Goal: Communication & Community: Answer question/provide support

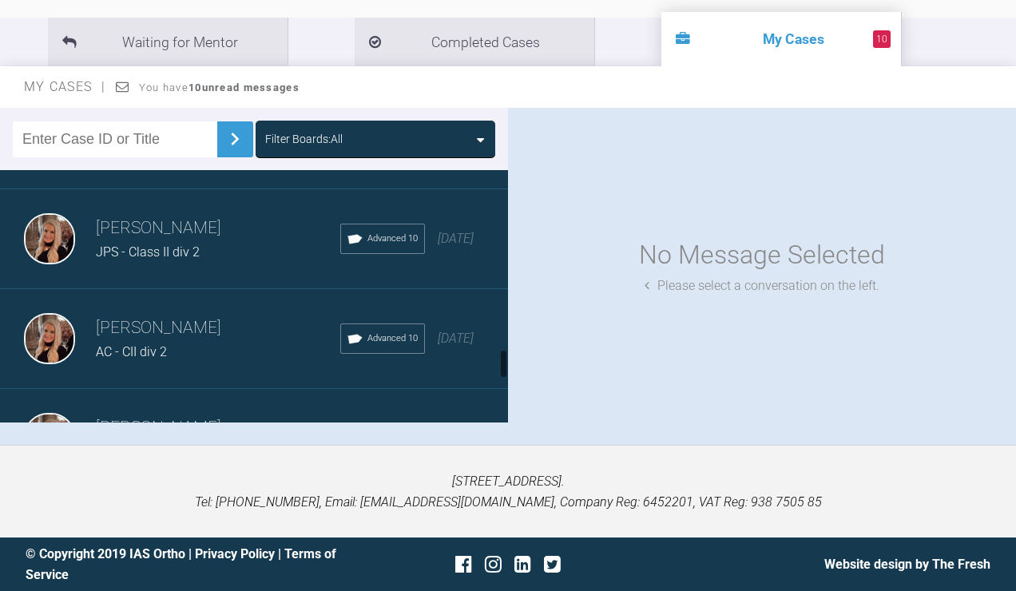
scroll to position [1501, 0]
click at [168, 239] on h3 "[PERSON_NAME]" at bounding box center [218, 225] width 244 height 27
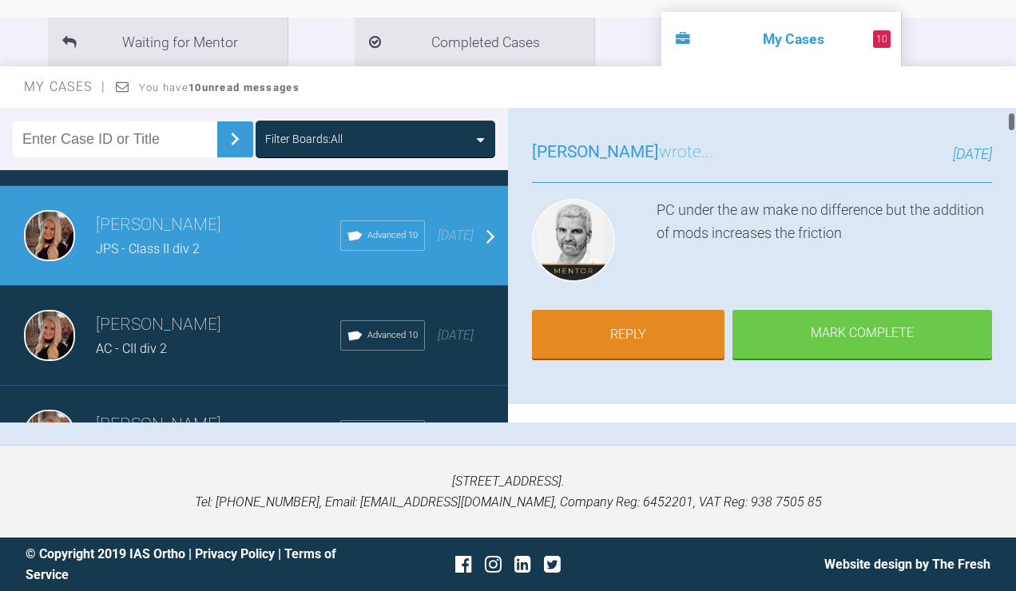
scroll to position [114, 0]
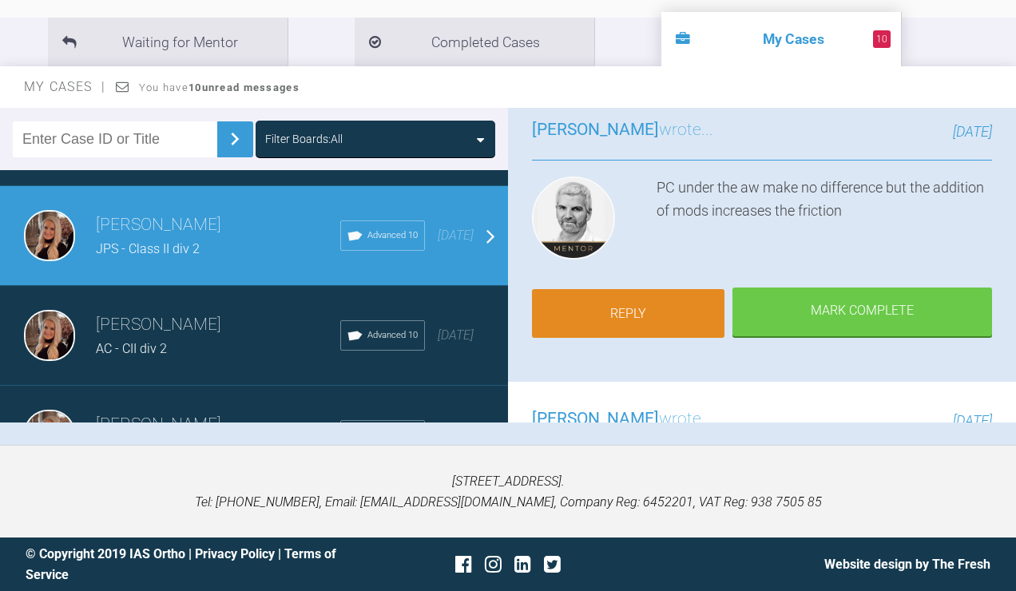
click at [659, 310] on link "Reply" at bounding box center [628, 314] width 193 height 50
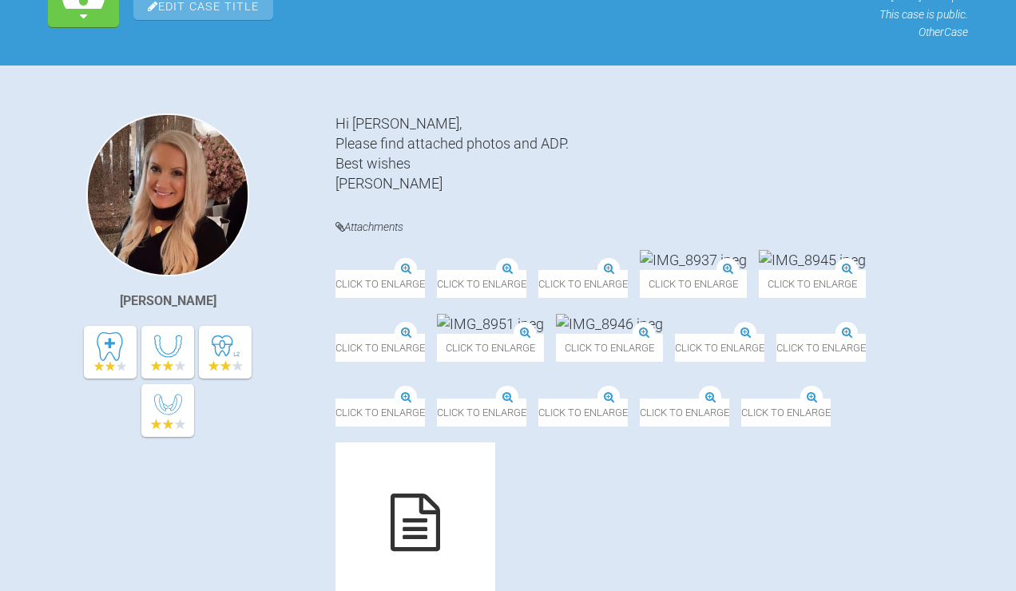
scroll to position [12750, 0]
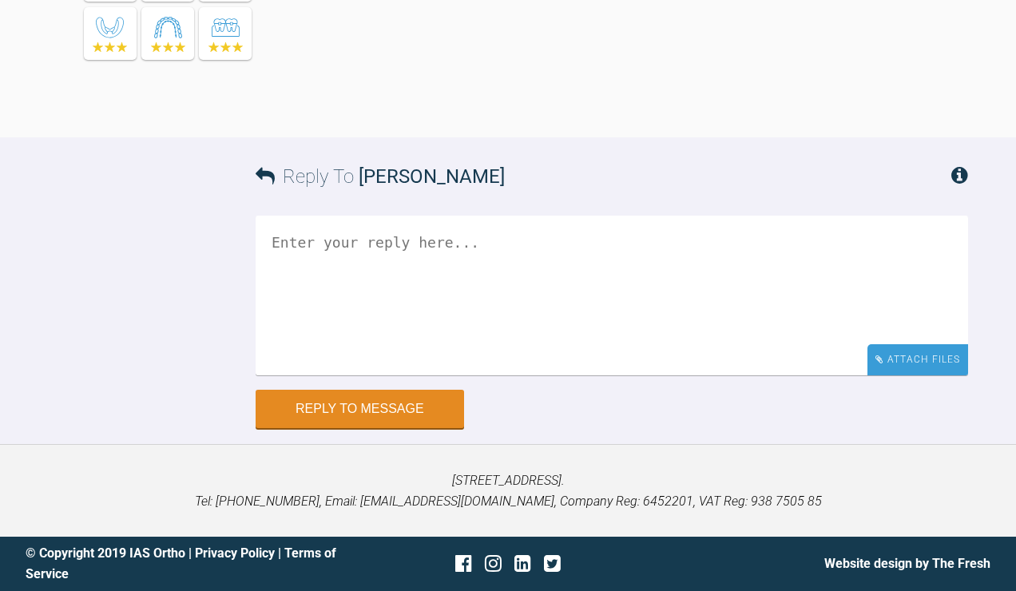
click at [947, 354] on div "Attach Files" at bounding box center [918, 359] width 101 height 31
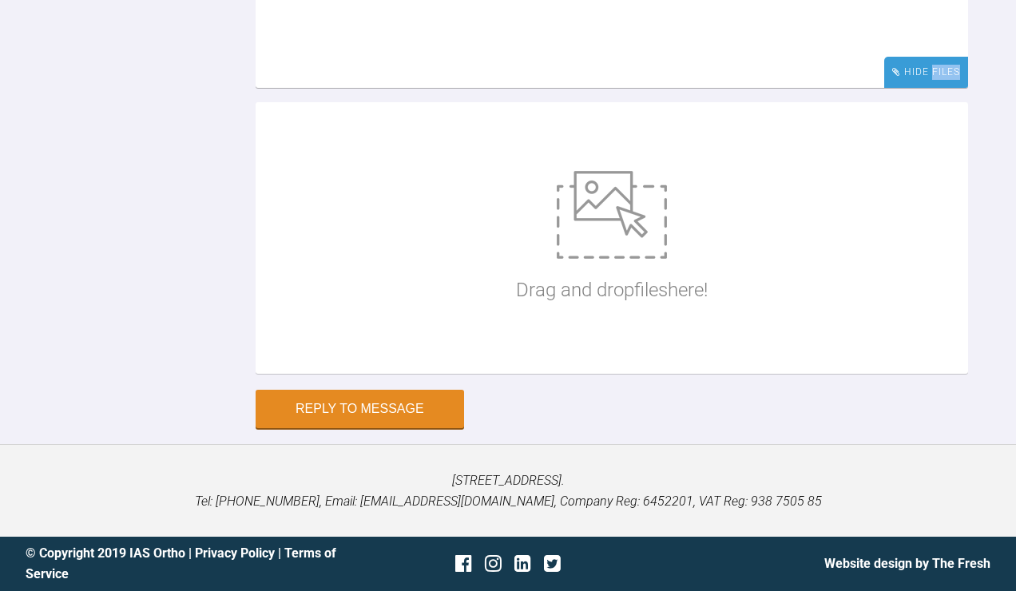
click at [947, 88] on div "Hide Files" at bounding box center [926, 72] width 84 height 31
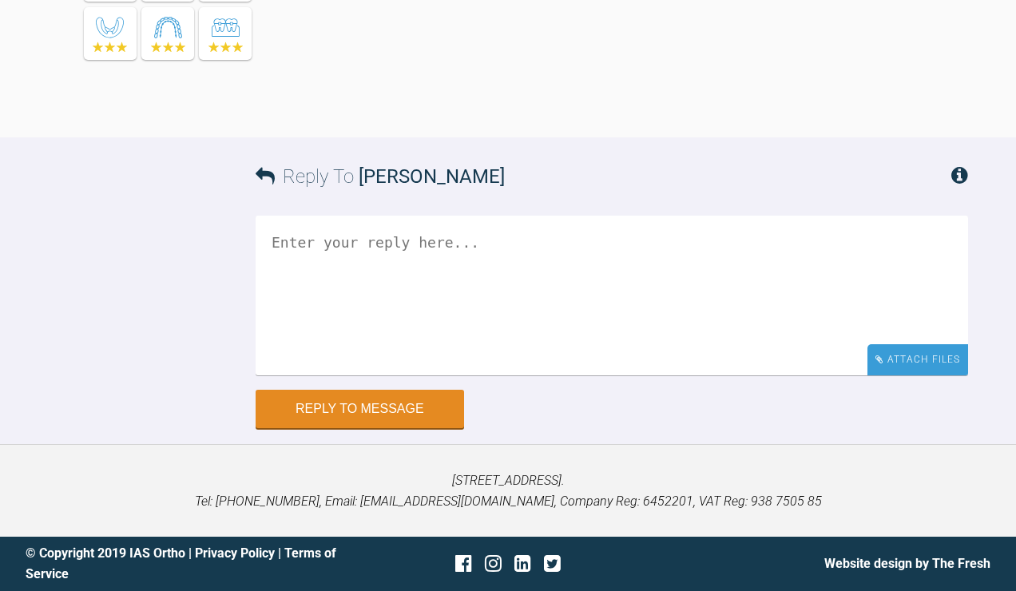
click at [892, 364] on div "Attach Files" at bounding box center [918, 359] width 101 height 31
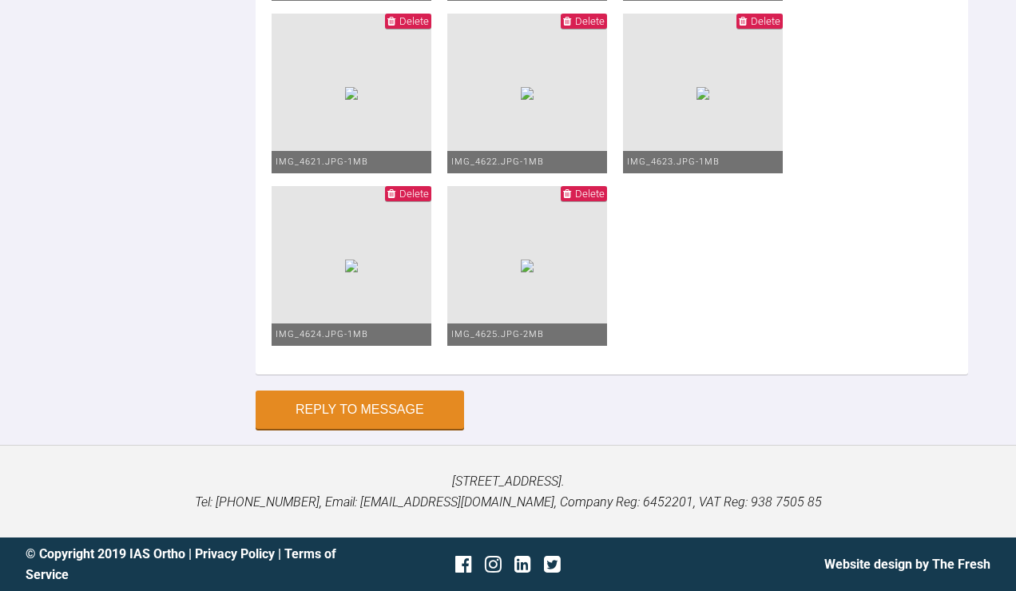
scroll to position [12904, 0]
drag, startPoint x: 515, startPoint y: 224, endPoint x: 479, endPoint y: 224, distance: 36.0
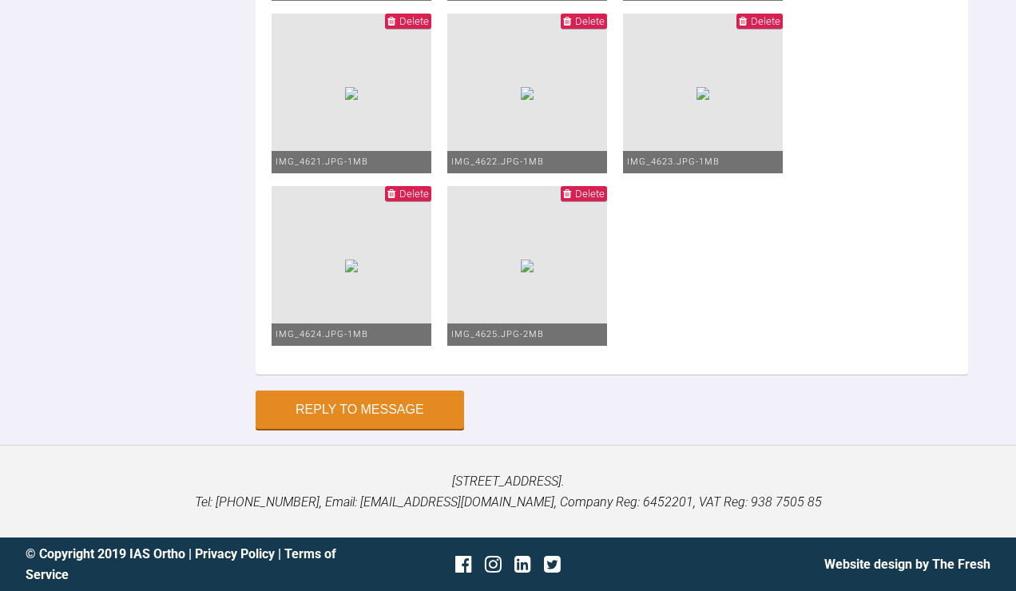
scroll to position [12952, 0]
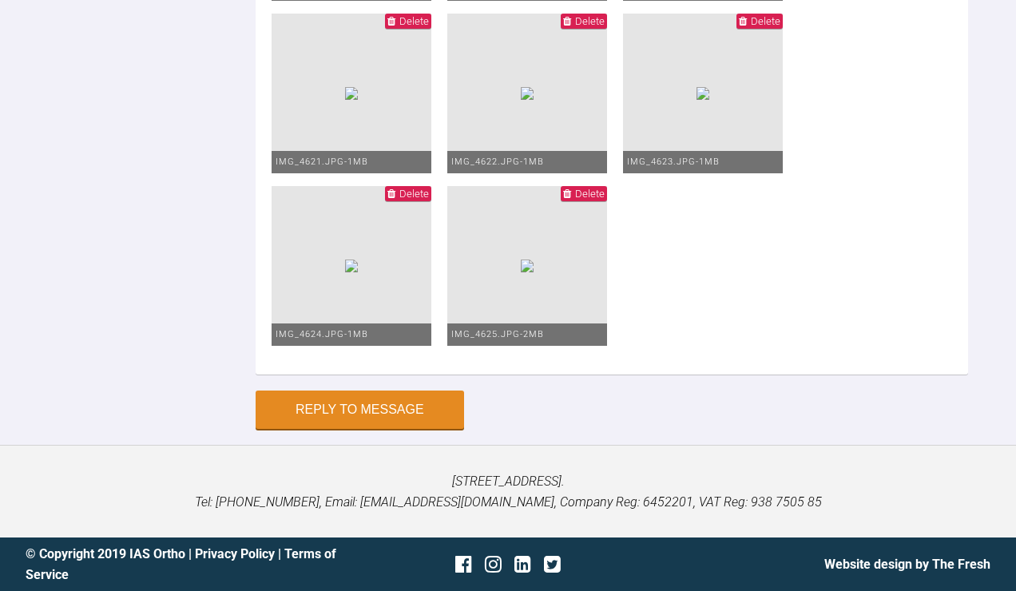
type textarea "Hi [PERSON_NAME] and low 19x25 niti lower pc 5-6 Canines are full unit class II…"
click at [396, 431] on button "Reply to Message" at bounding box center [360, 411] width 209 height 38
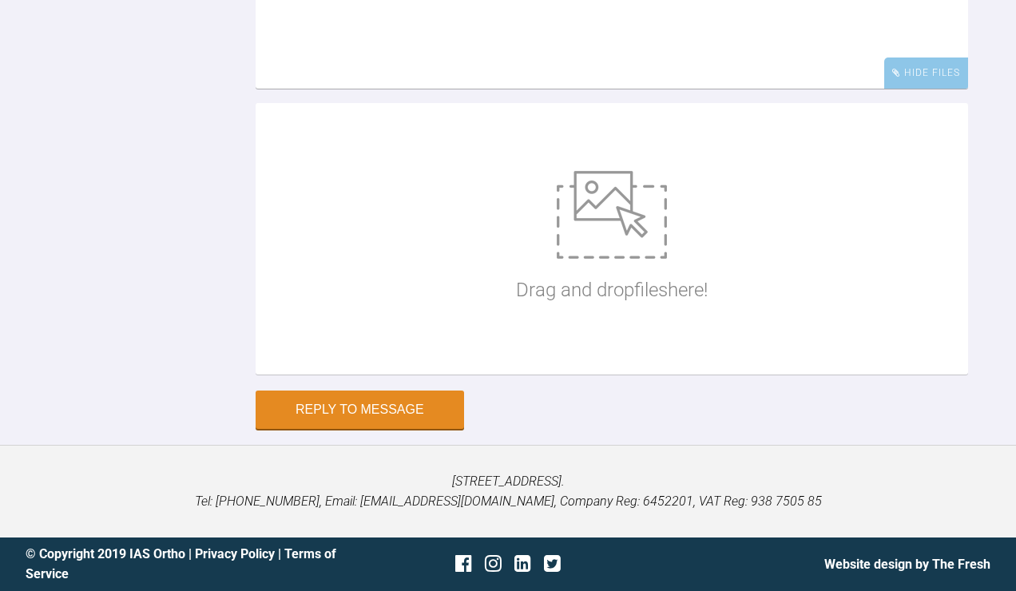
scroll to position [13445, 0]
click at [401, 89] on textarea at bounding box center [612, 9] width 713 height 160
click at [572, 89] on textarea "Would you normal wait to see what the elastics achieve before suggesting XLAs a…" at bounding box center [612, 9] width 713 height 160
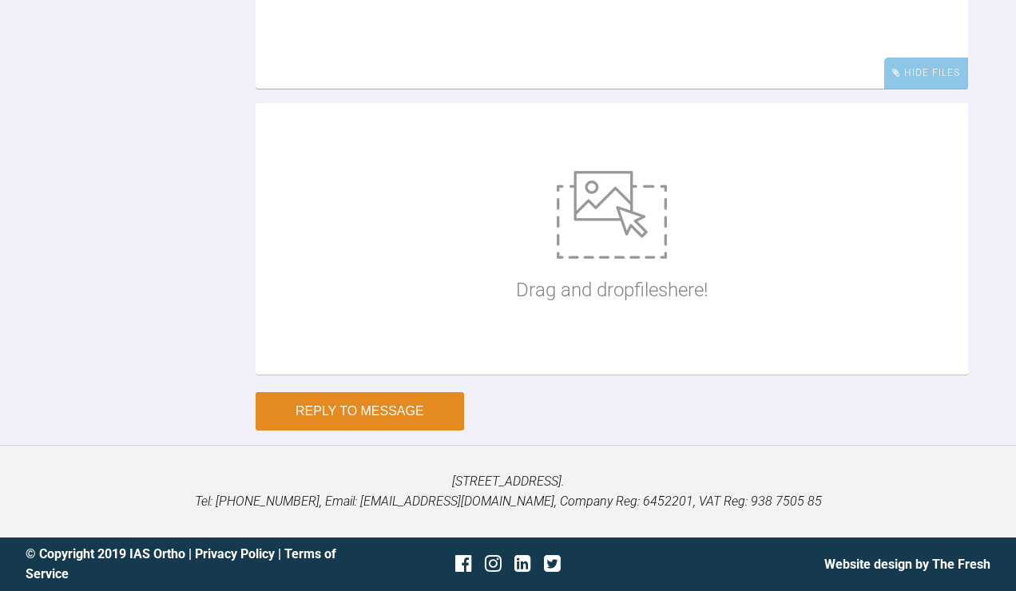
type textarea "Would you normal wait to see what the elastics can achieve before suggesting XL…"
click at [436, 431] on button "Reply to Message" at bounding box center [360, 411] width 209 height 38
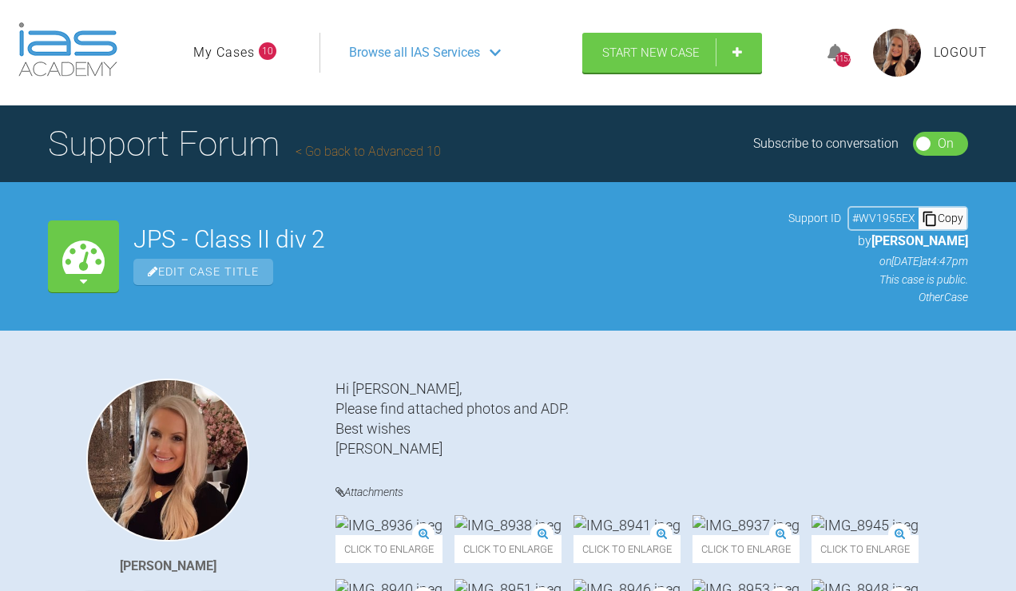
scroll to position [0, 0]
click at [225, 63] on link "My Cases" at bounding box center [224, 52] width 62 height 21
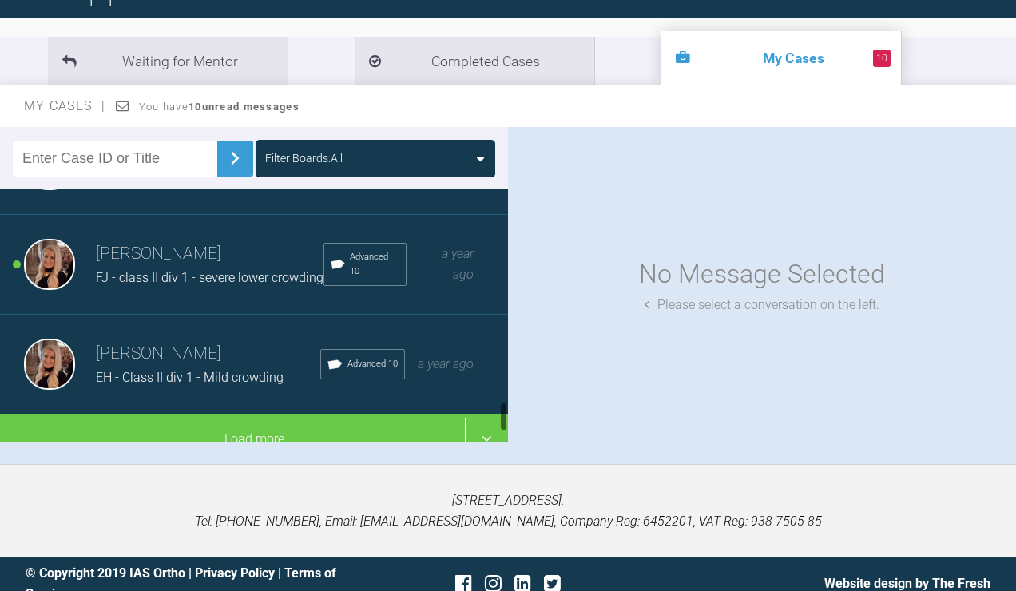
scroll to position [1788, 0]
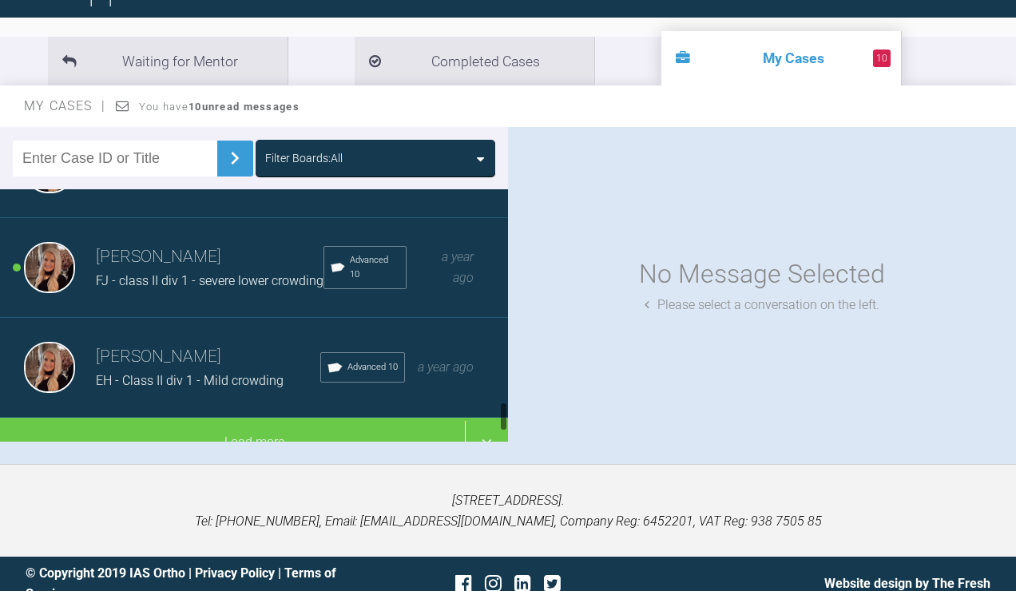
click at [158, 271] on h3 "[PERSON_NAME]" at bounding box center [210, 257] width 228 height 27
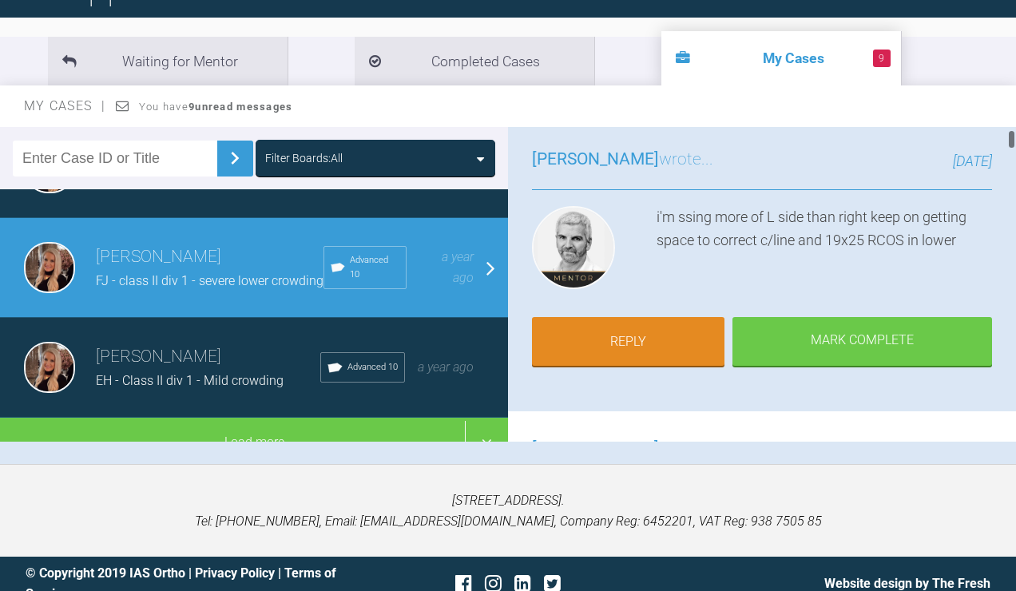
scroll to position [109, 0]
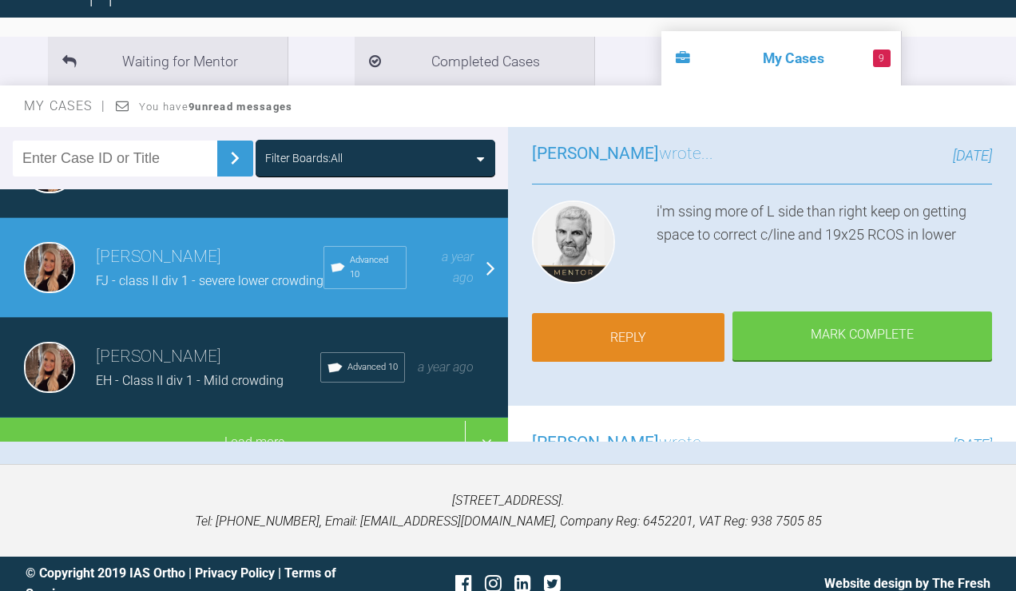
click at [648, 363] on link "Reply" at bounding box center [628, 338] width 193 height 50
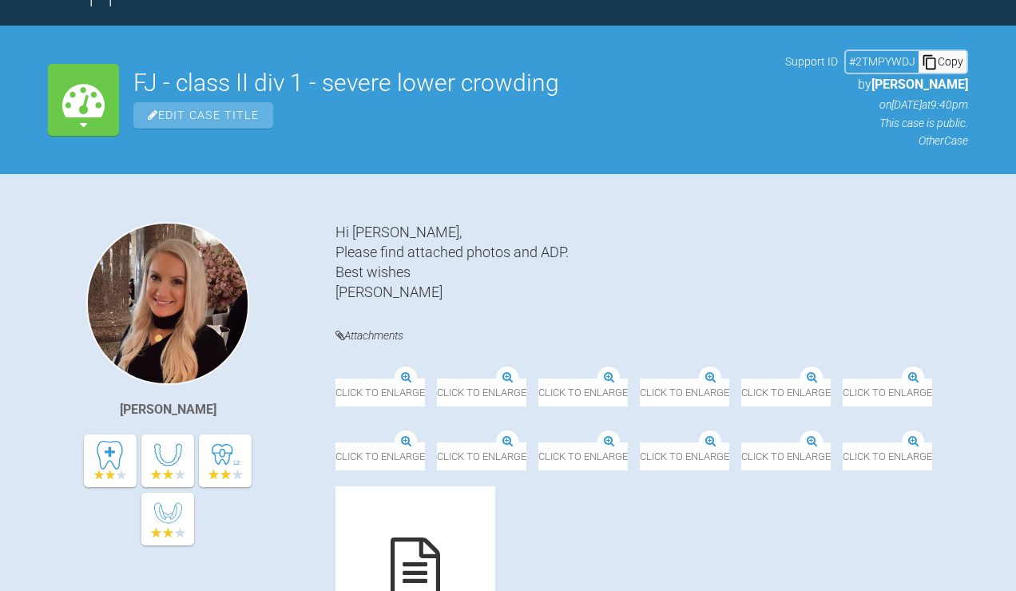
scroll to position [12420, 0]
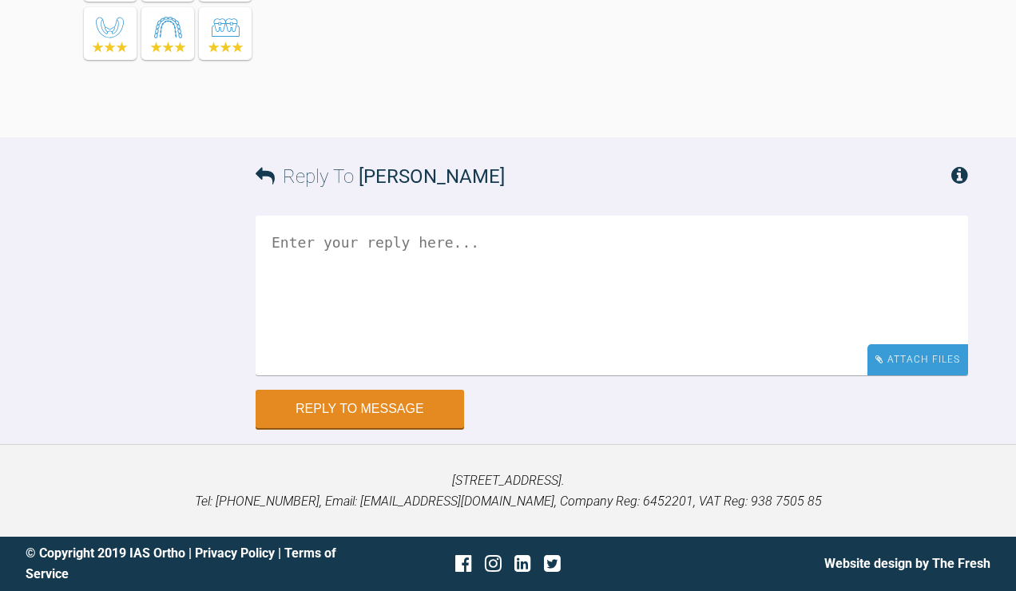
click at [911, 354] on div "Attach Files" at bounding box center [918, 359] width 101 height 31
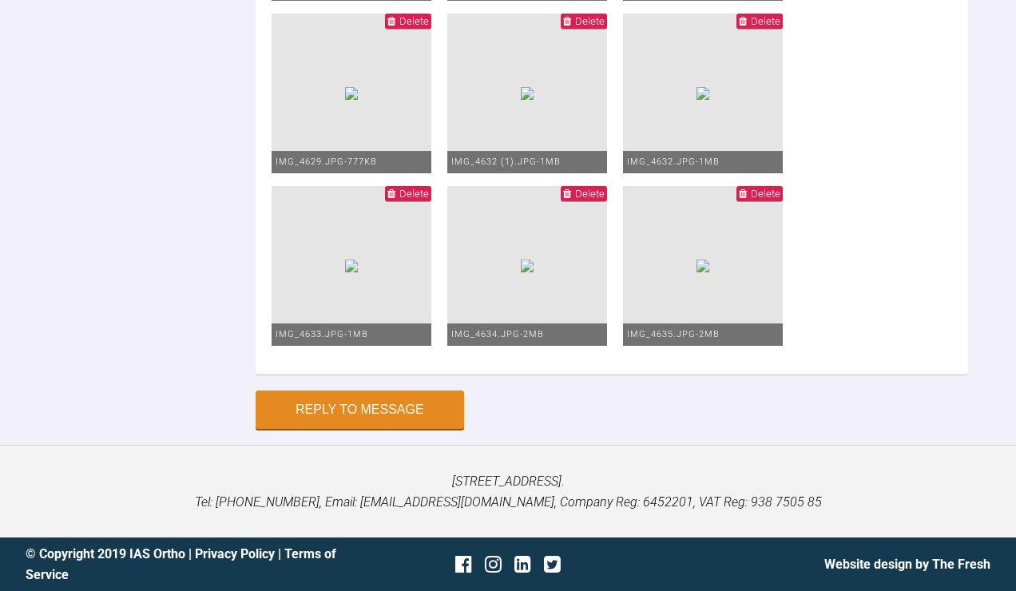
scroll to position [12412, 0]
type textarea "upp 19x25 niti pc to UL1 (centreline correction) low 19x25 niti RCOS Next visit…"
click at [392, 407] on button "Reply to Message" at bounding box center [360, 411] width 209 height 38
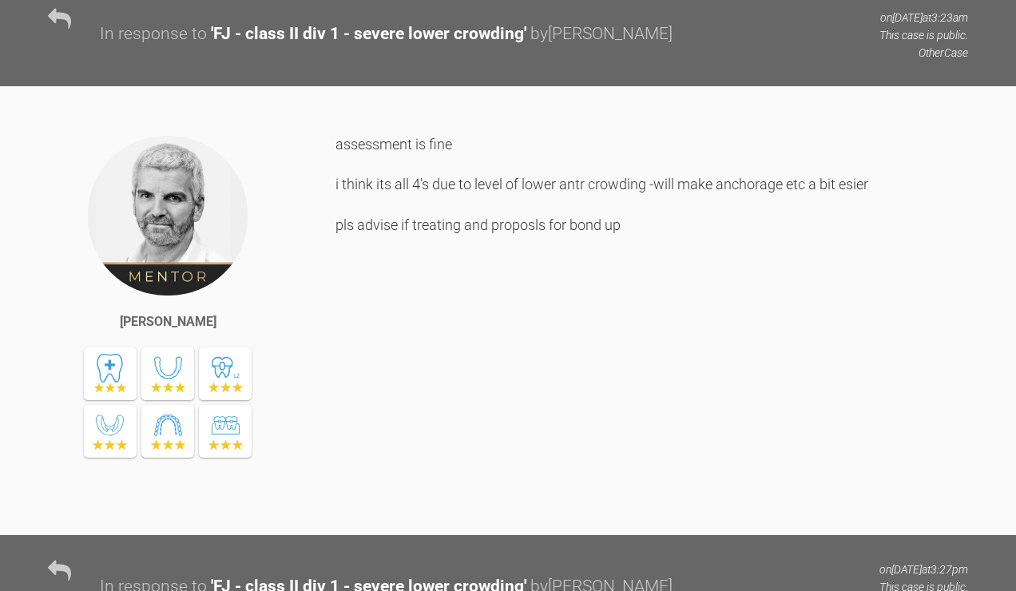
scroll to position [0, 0]
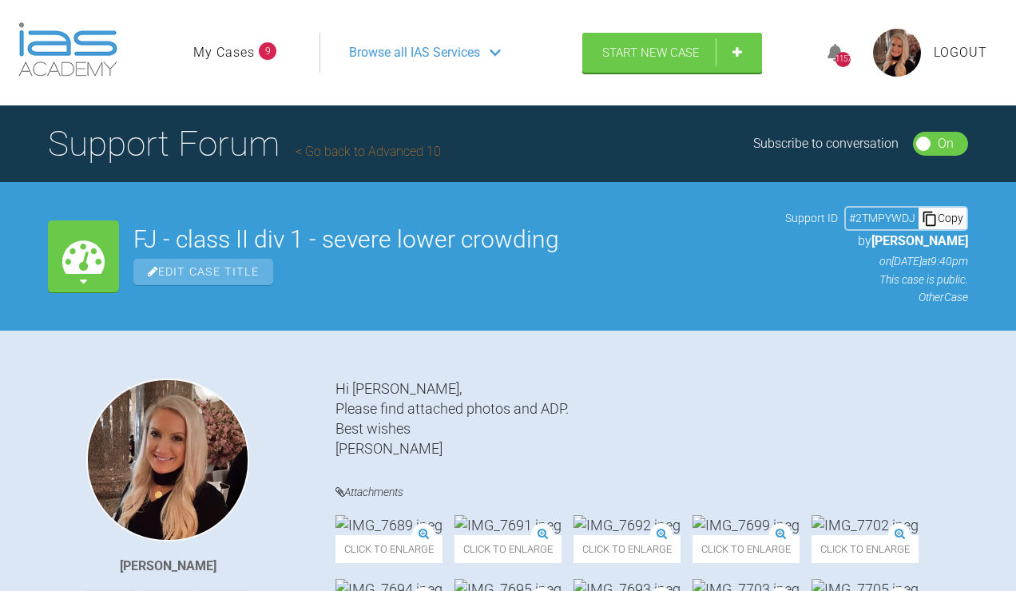
click at [236, 73] on ul "My Cases 9" at bounding box center [256, 53] width 126 height 40
click at [231, 63] on link "My Cases" at bounding box center [224, 52] width 62 height 21
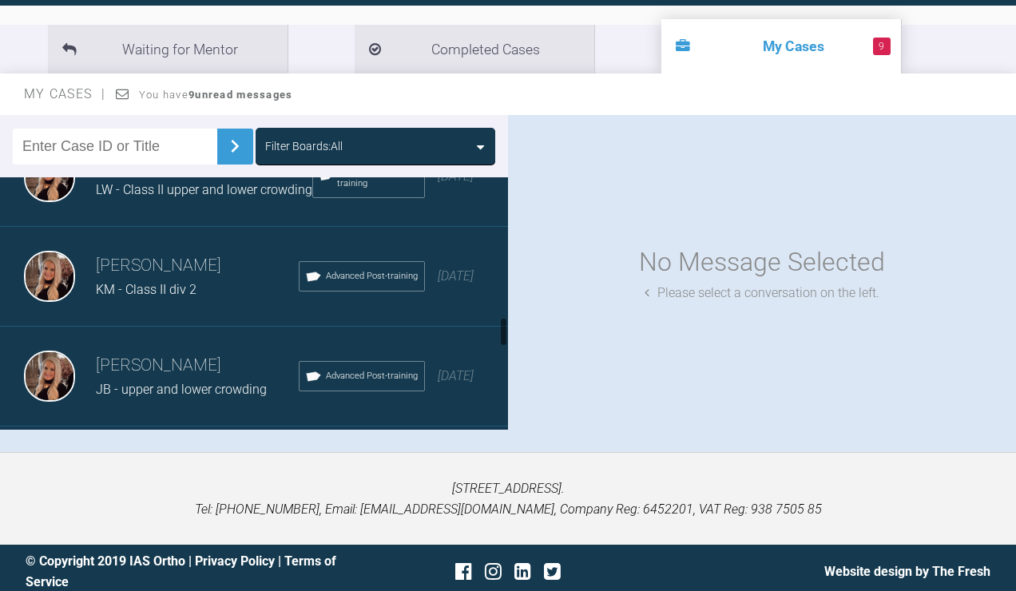
scroll to position [1157, 0]
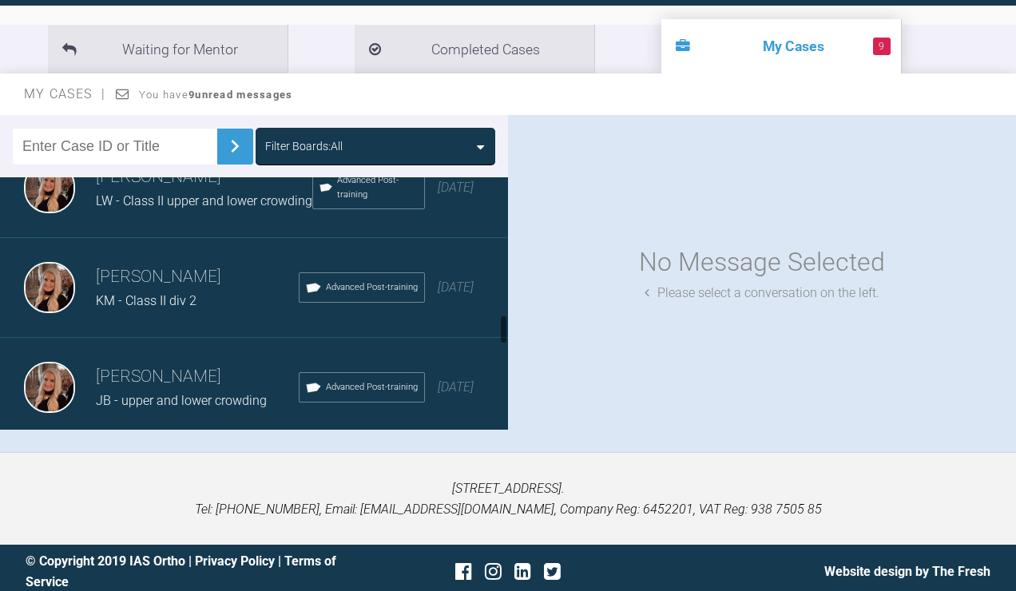
click at [191, 209] on span "LW - Class II upper and lower crowding" at bounding box center [204, 200] width 217 height 15
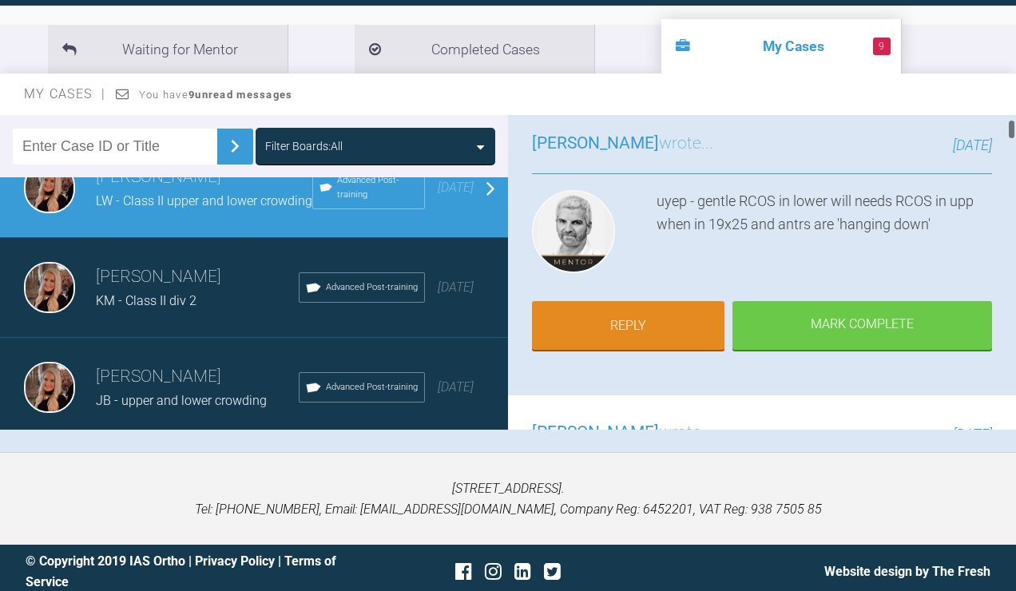
scroll to position [113, 0]
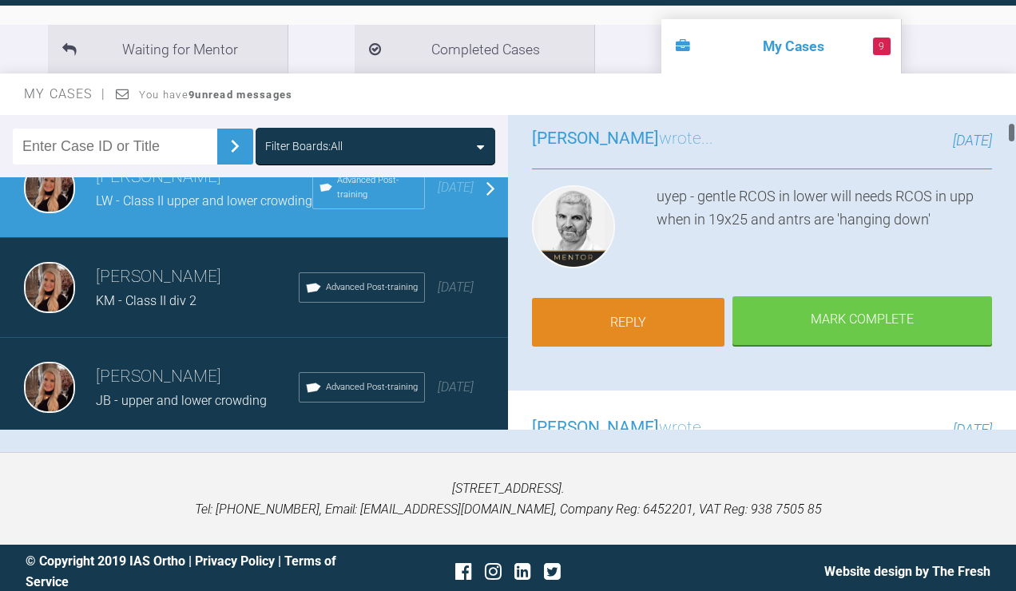
click at [667, 348] on link "Reply" at bounding box center [628, 323] width 193 height 50
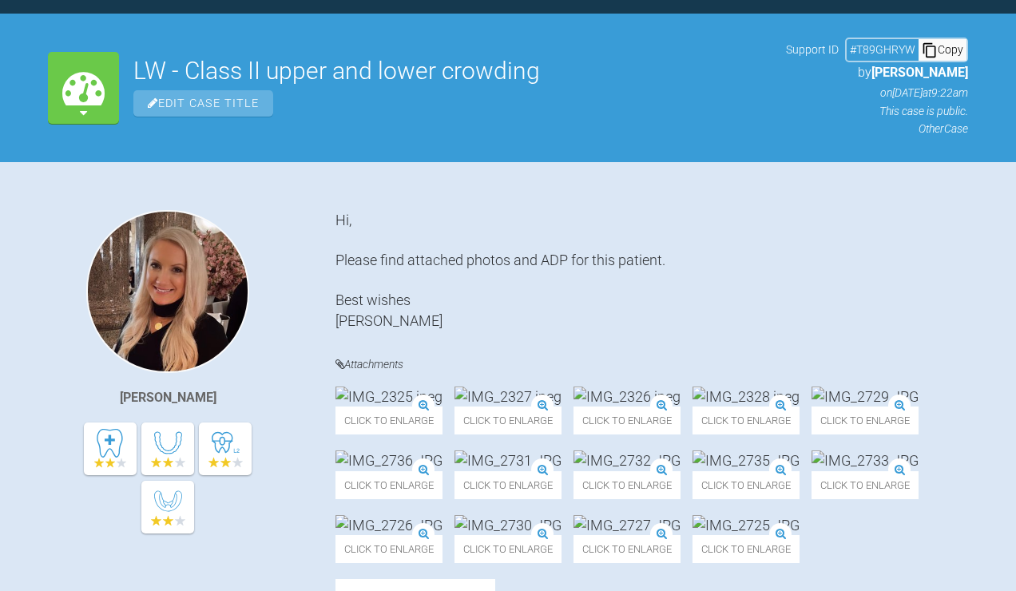
scroll to position [10713, 0]
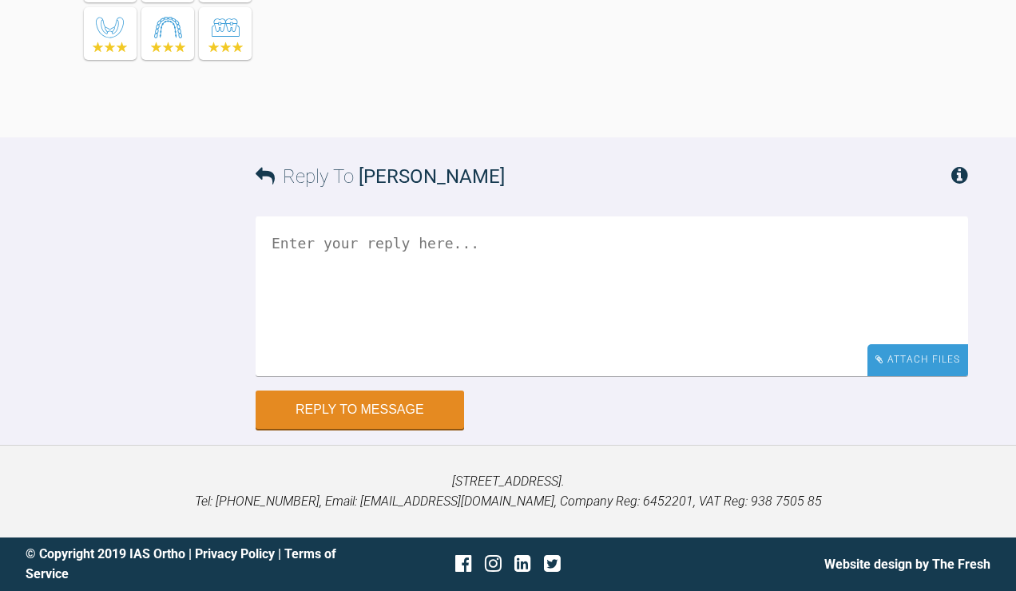
click at [932, 367] on div "Attach Files" at bounding box center [918, 359] width 101 height 31
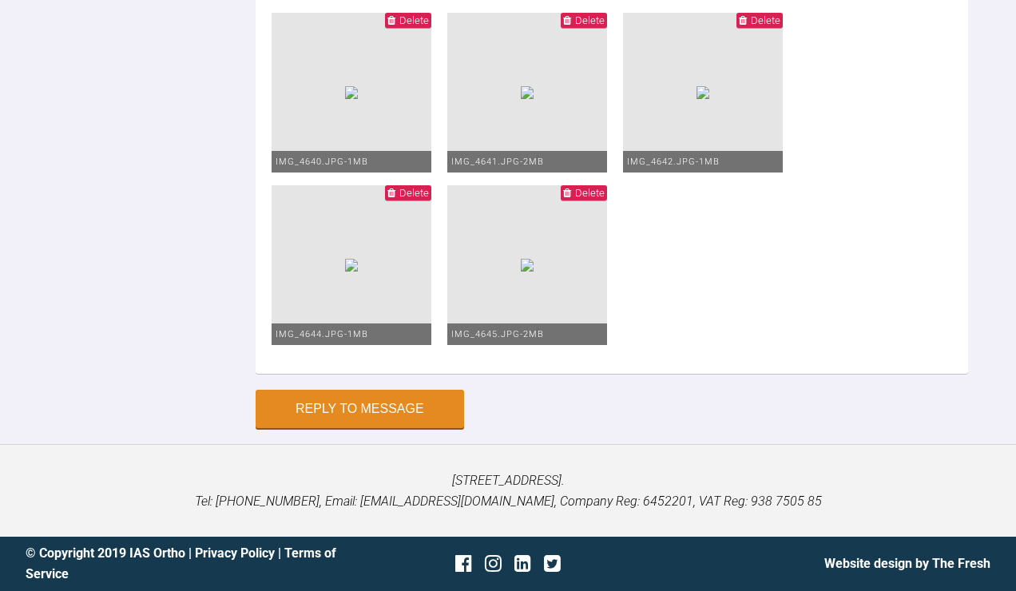
scroll to position [10925, 0]
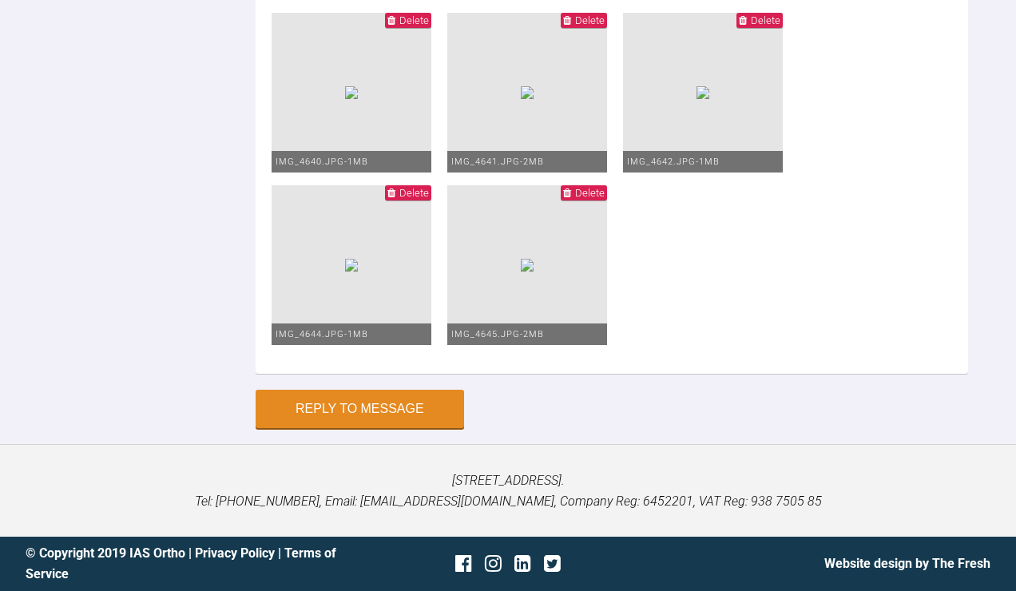
type textarea "upp 20x20 low 19x25 niti RCOS next visit upp 19x25 niti, assess OB/centreline i…"
click at [372, 411] on button "Reply to Message" at bounding box center [360, 411] width 209 height 38
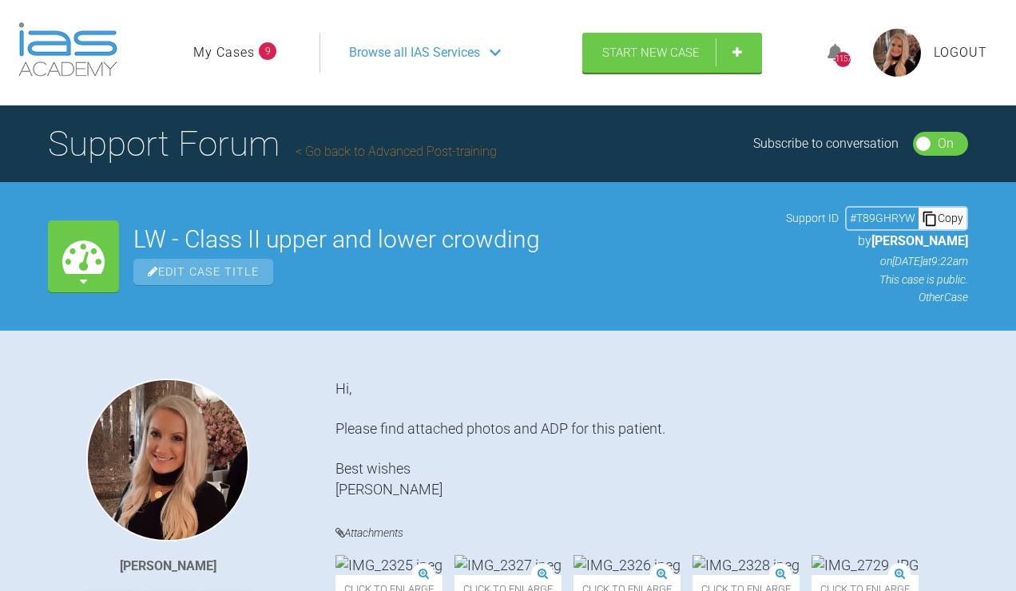
scroll to position [0, 0]
click at [242, 63] on link "My Cases" at bounding box center [224, 52] width 62 height 21
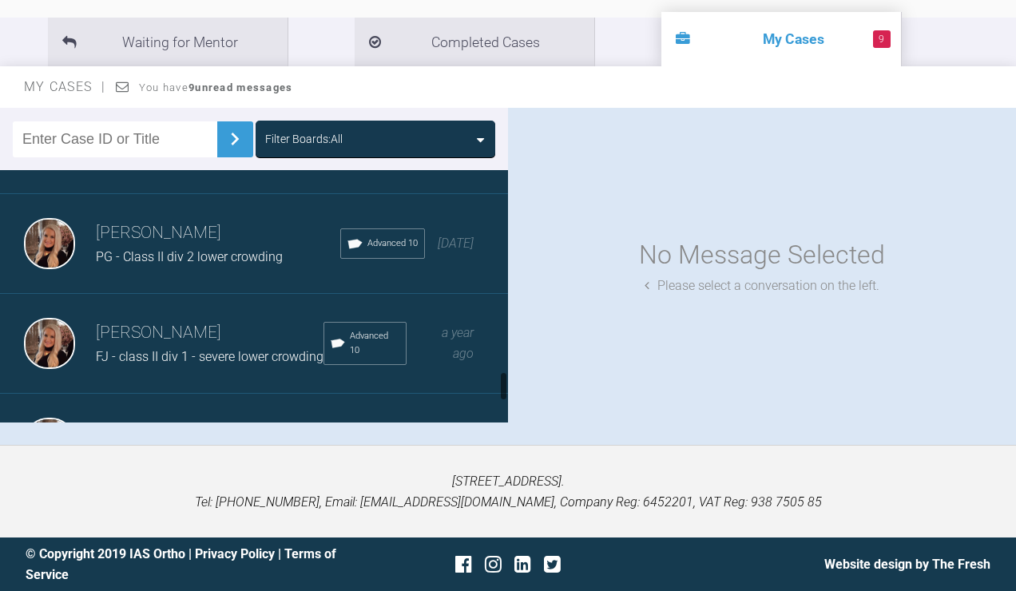
scroll to position [1695, 0]
click at [161, 263] on span "PG - Class II div 2 lower crowding" at bounding box center [189, 255] width 187 height 15
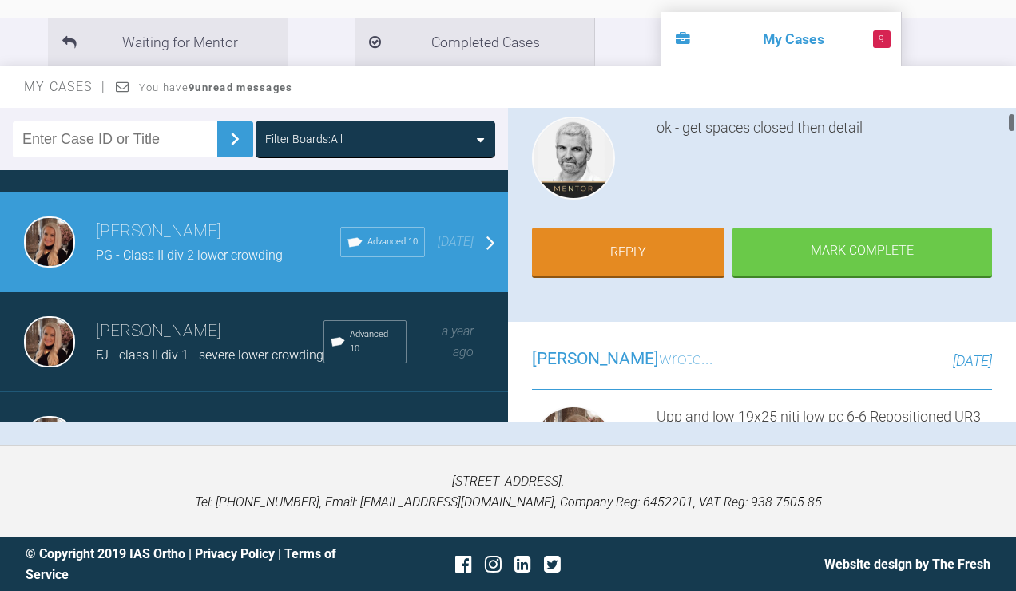
scroll to position [172, 0]
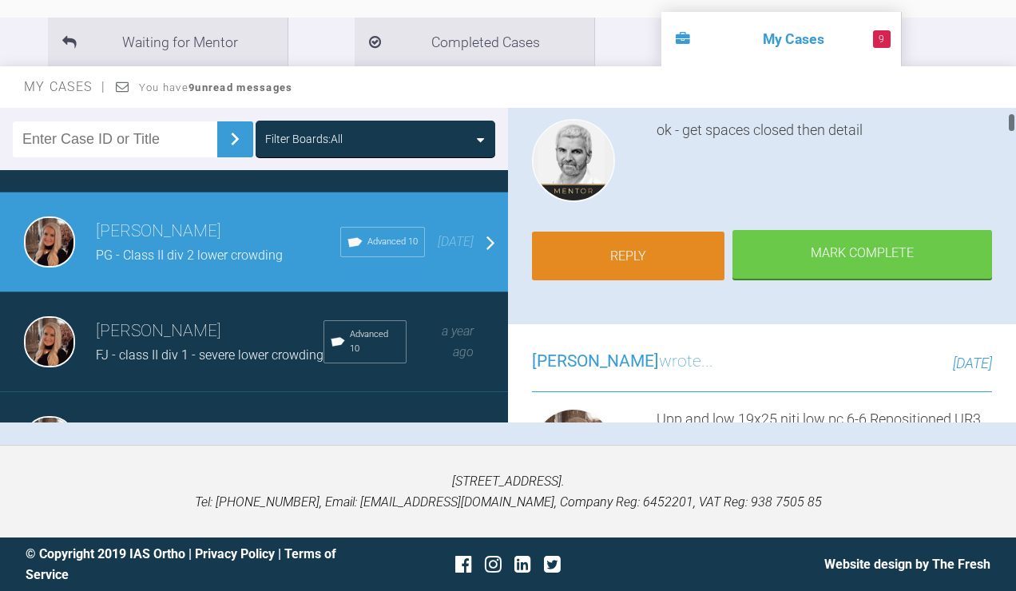
click at [670, 281] on link "Reply" at bounding box center [628, 257] width 193 height 50
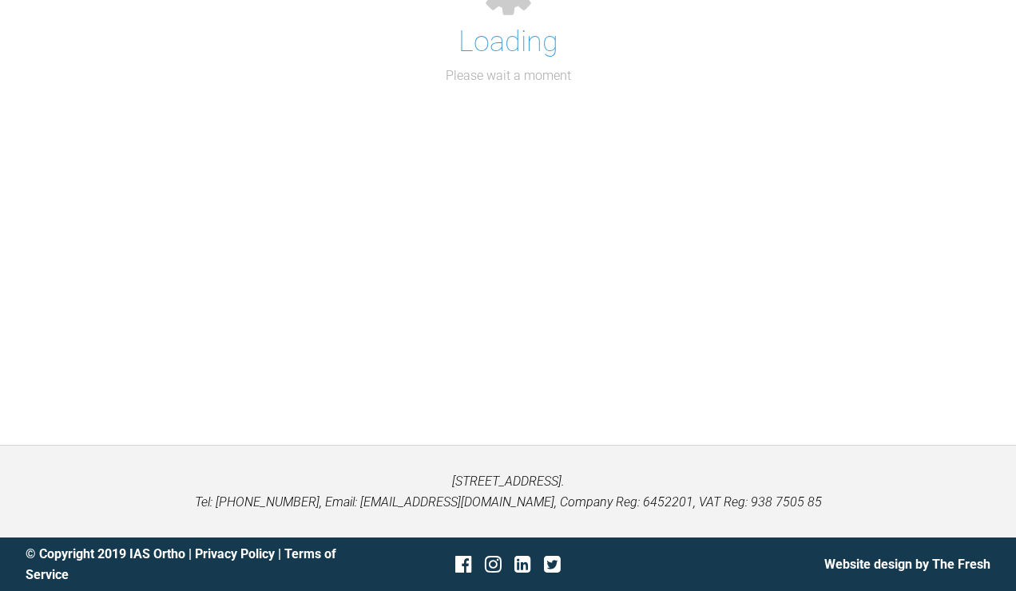
scroll to position [13756, 0]
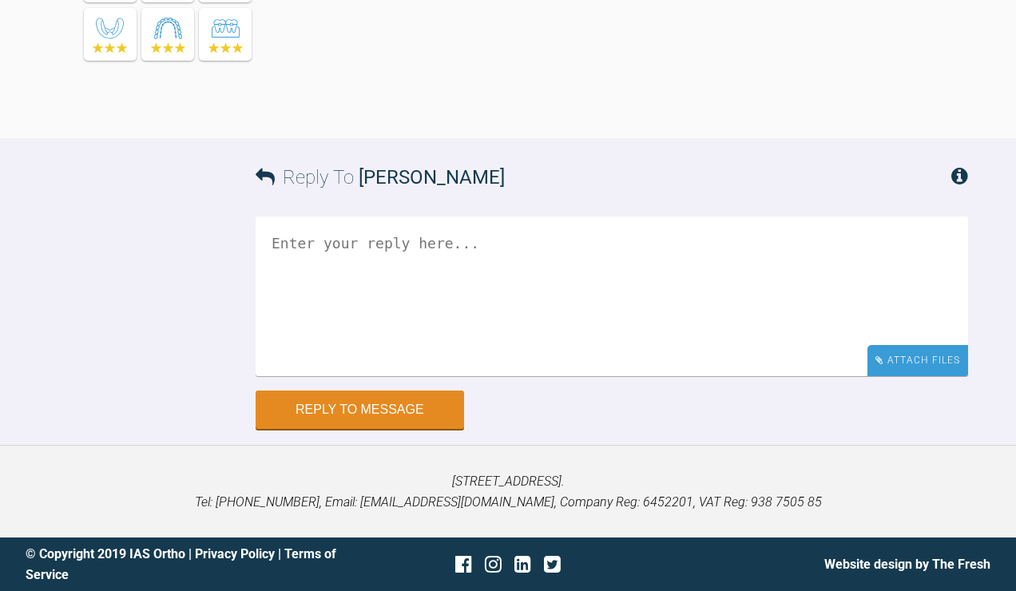
click at [932, 364] on div "Attach Files" at bounding box center [918, 360] width 101 height 31
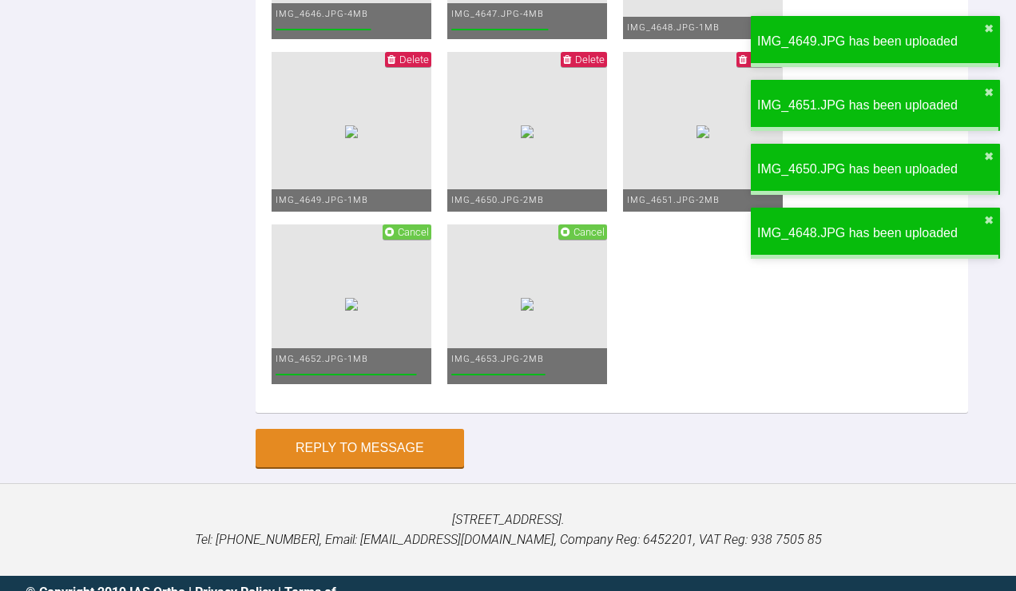
scroll to position [12520, 0]
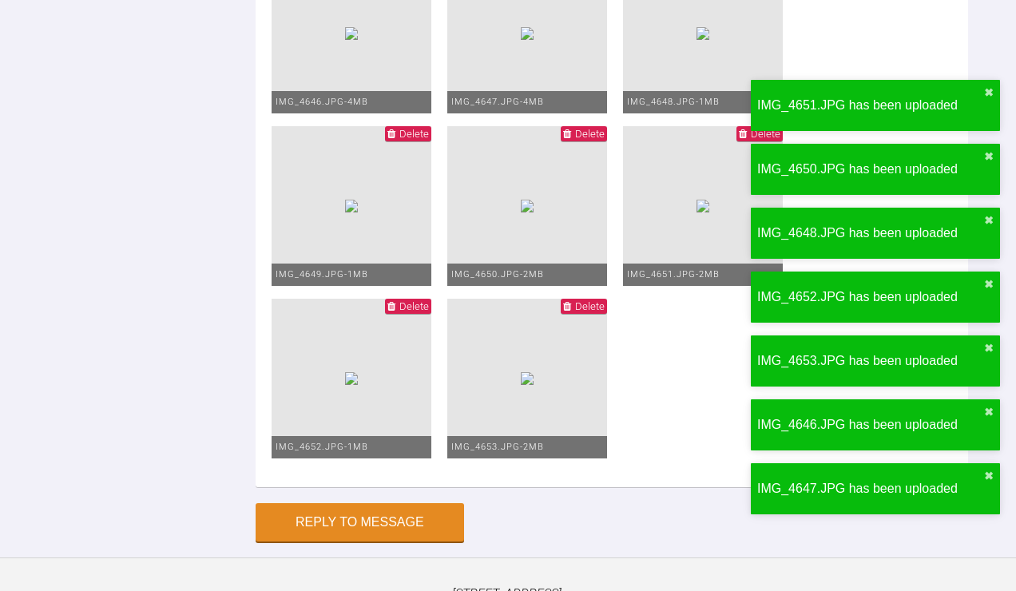
drag, startPoint x: 333, startPoint y: 259, endPoint x: 547, endPoint y: 267, distance: 213.5
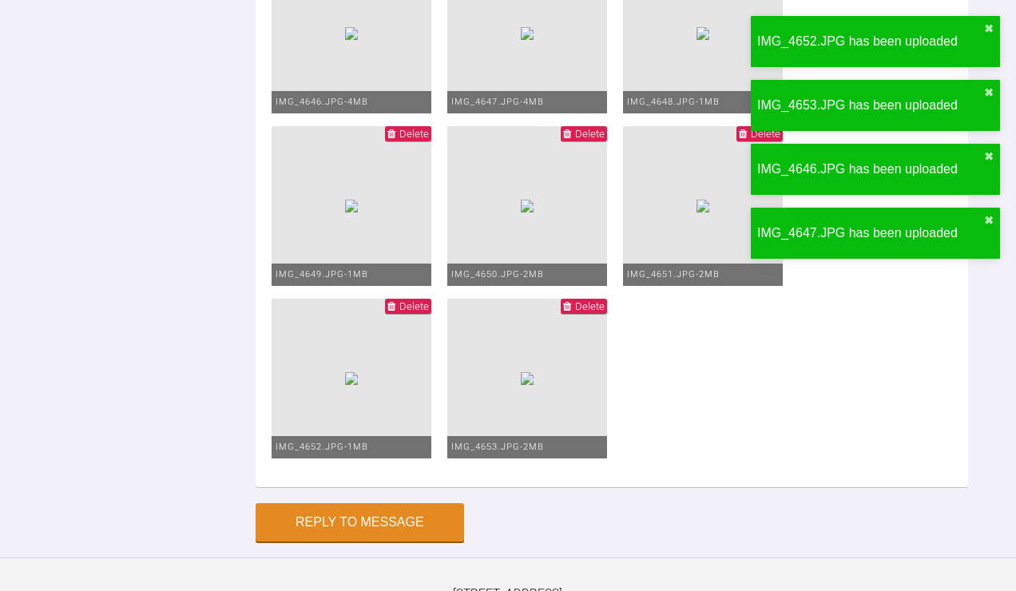
copy div "[PERSON_NAME] Upp and low 19x25 niti low pc 6-6"
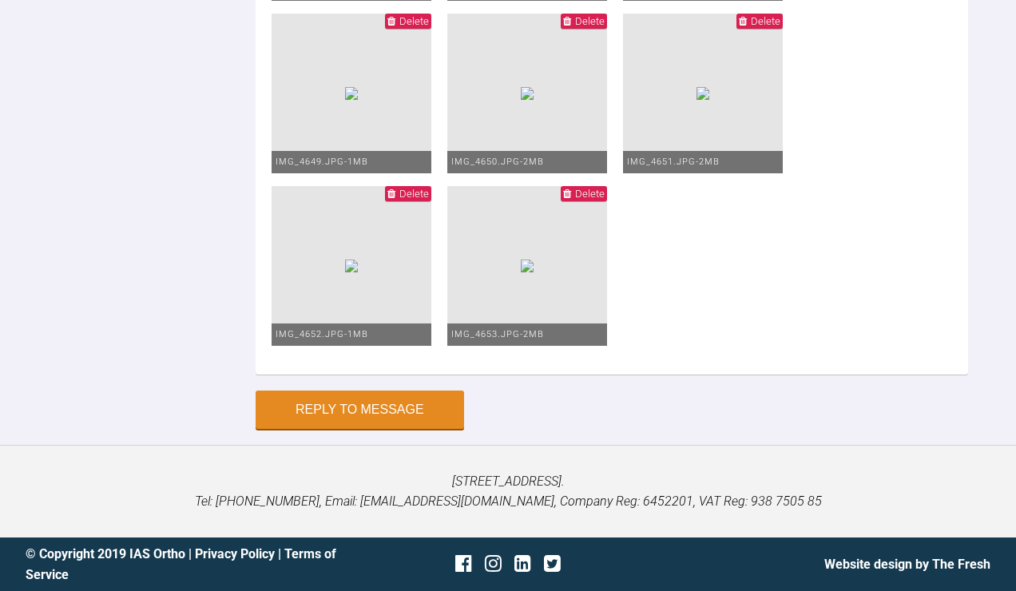
scroll to position [13808, 0]
paste textarea "[PERSON_NAME] Upp and low 19x25 niti low pc 6-6"
drag, startPoint x: 348, startPoint y: 186, endPoint x: 221, endPoint y: 185, distance: 126.2
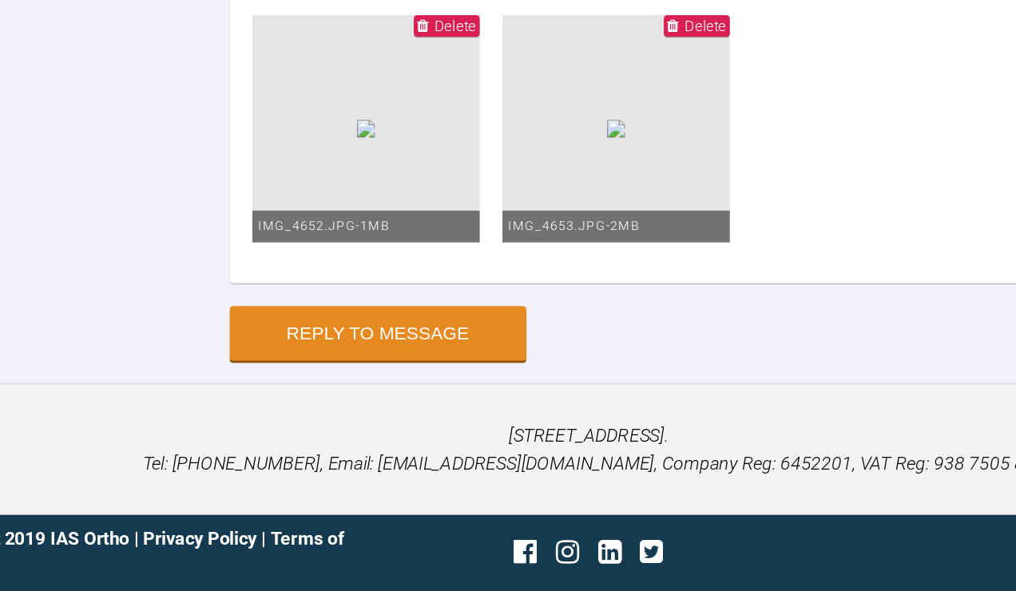
scroll to position [14554, 0]
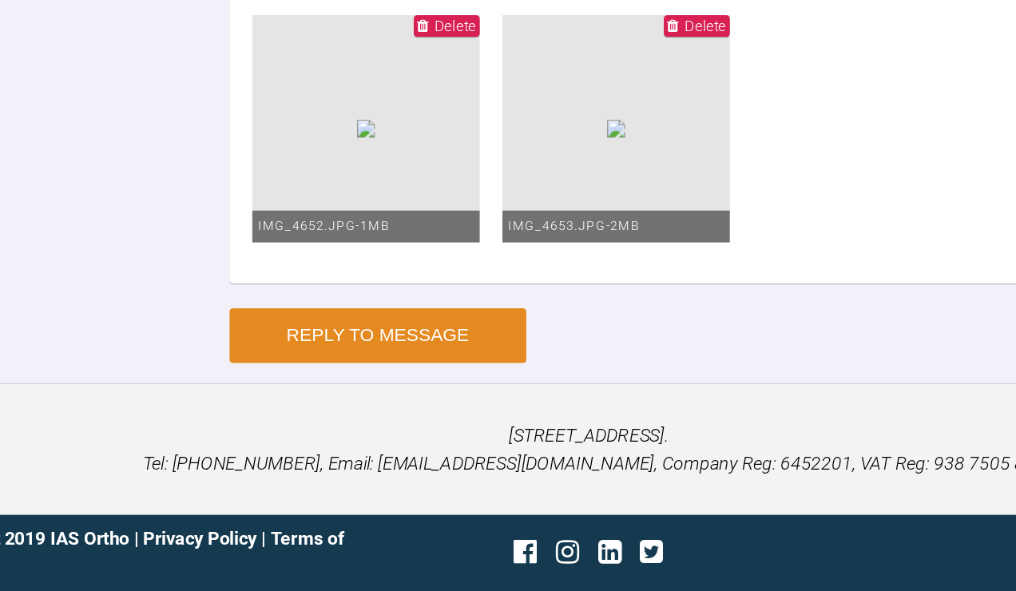
type textarea "Upp and low 19x25 niti low pc 6-6 Do the upper laterals look like they need a b…"
click at [274, 392] on button "Reply to Message" at bounding box center [360, 411] width 209 height 38
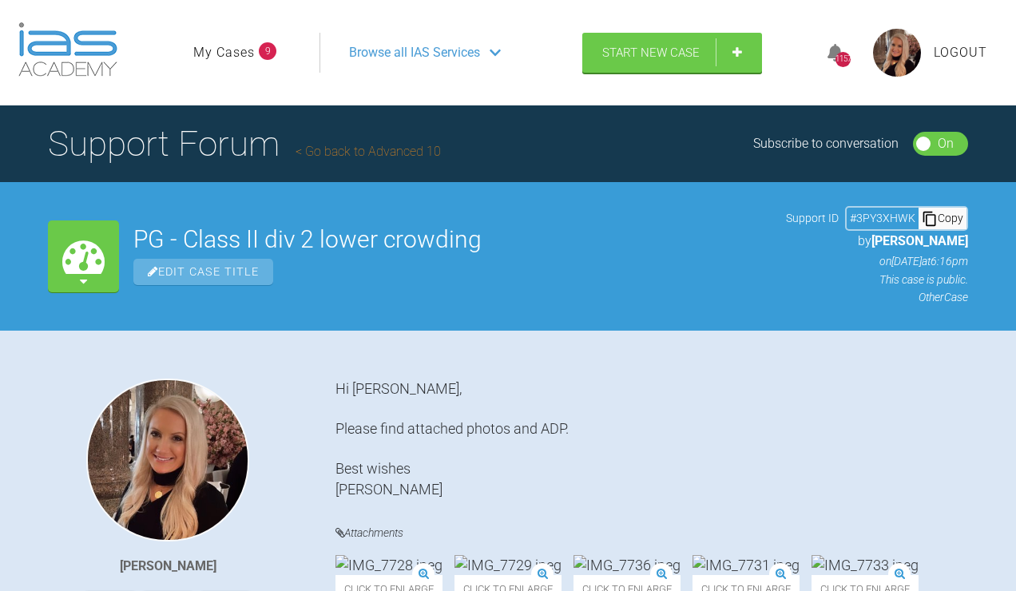
scroll to position [0, 0]
click at [223, 63] on link "My Cases" at bounding box center [224, 52] width 62 height 21
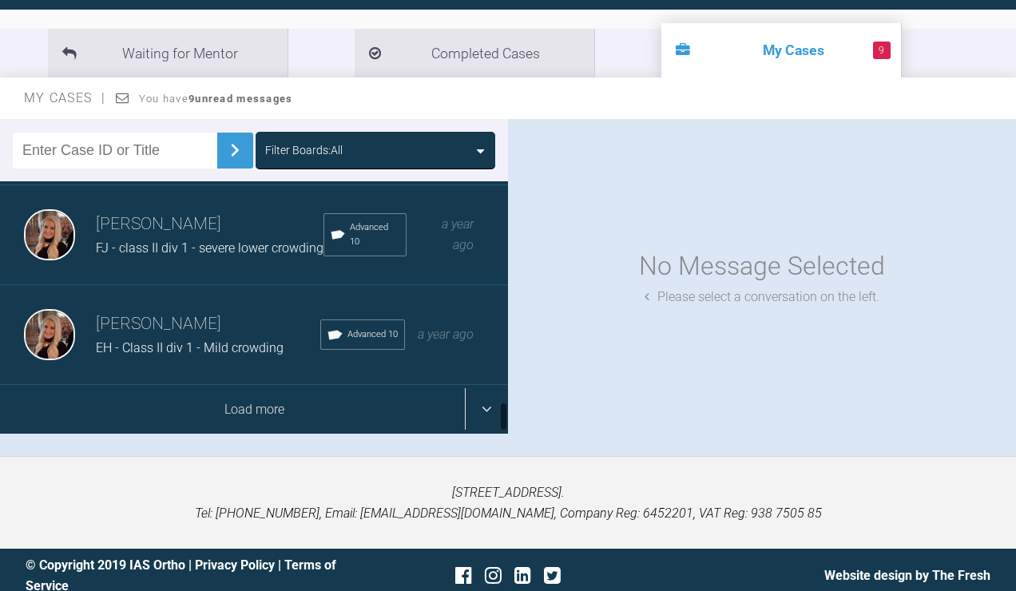
scroll to position [1849, 0]
click at [194, 435] on div "Load more" at bounding box center [254, 410] width 508 height 50
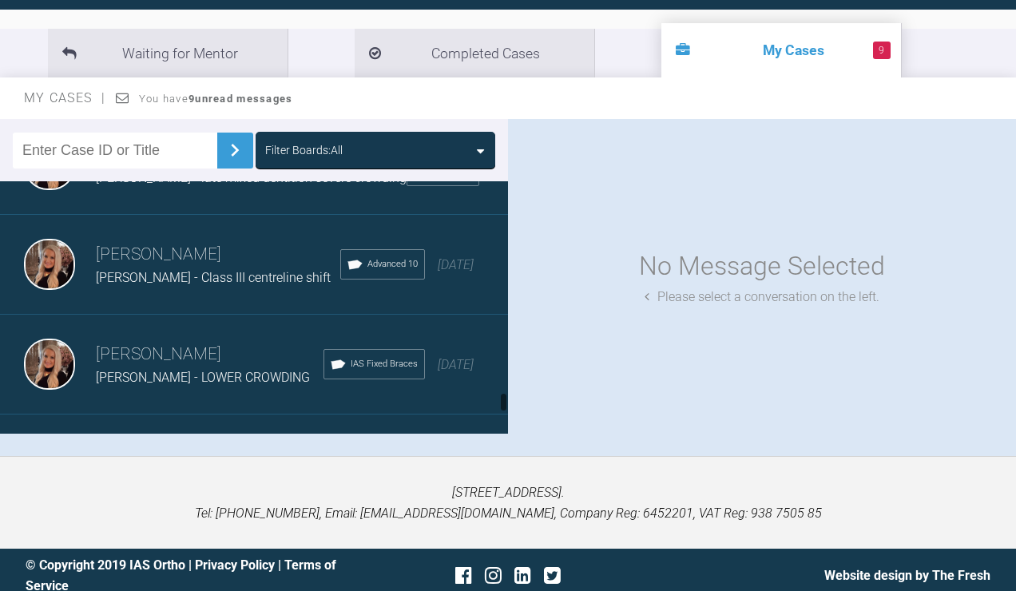
scroll to position [3469, 0]
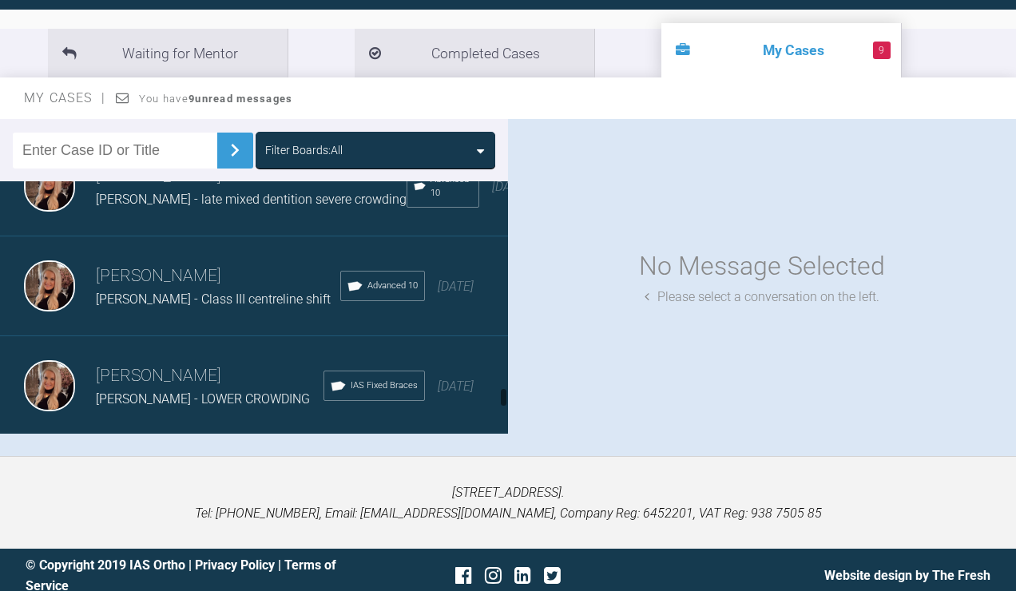
click at [252, 190] on h3 "[PERSON_NAME]" at bounding box center [251, 176] width 311 height 27
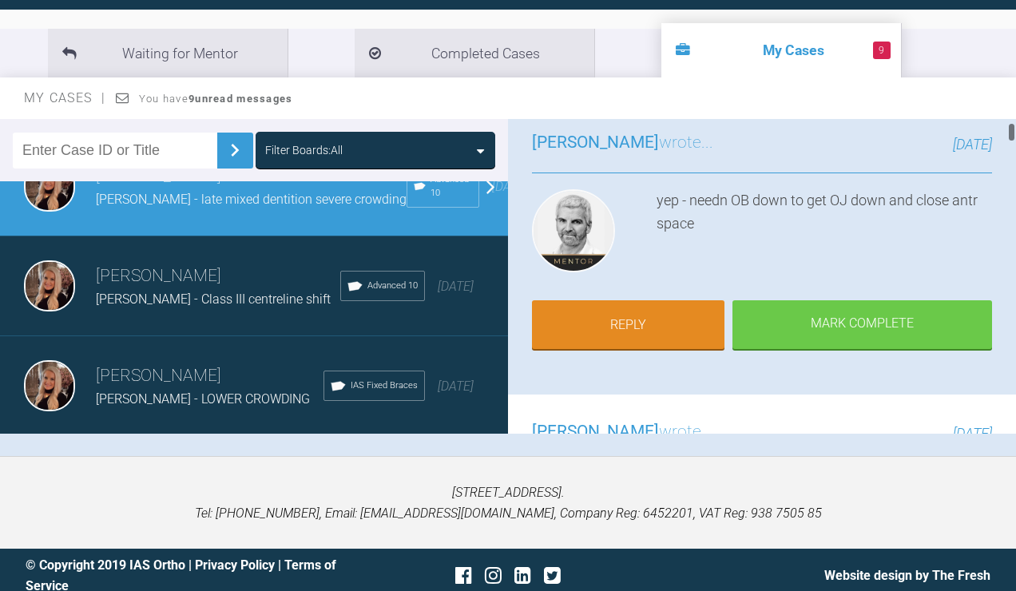
scroll to position [119, 0]
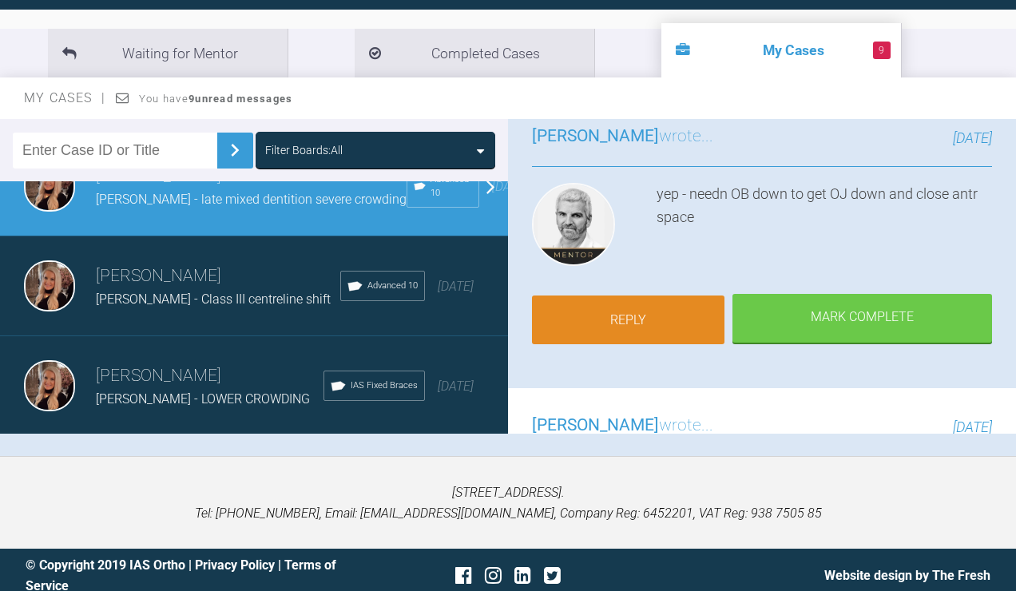
click at [645, 345] on link "Reply" at bounding box center [628, 321] width 193 height 50
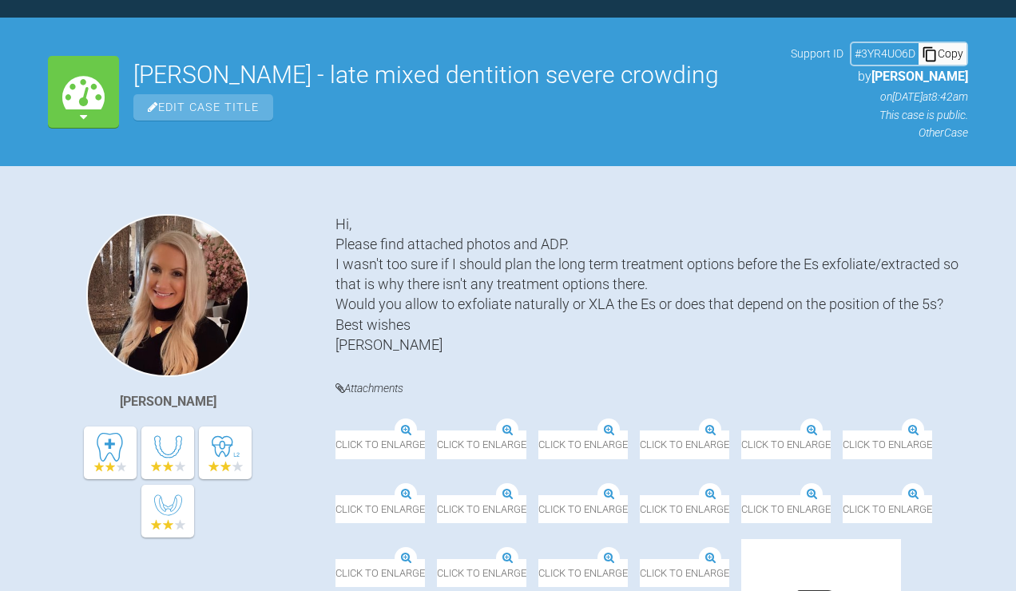
scroll to position [13954, 0]
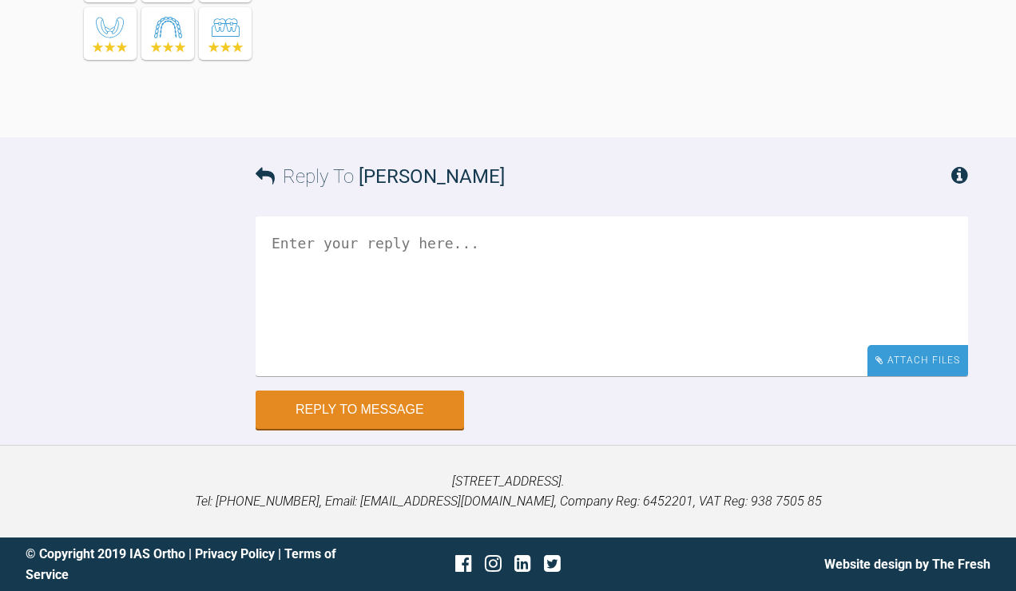
click at [889, 364] on div "Attach Files" at bounding box center [918, 360] width 101 height 31
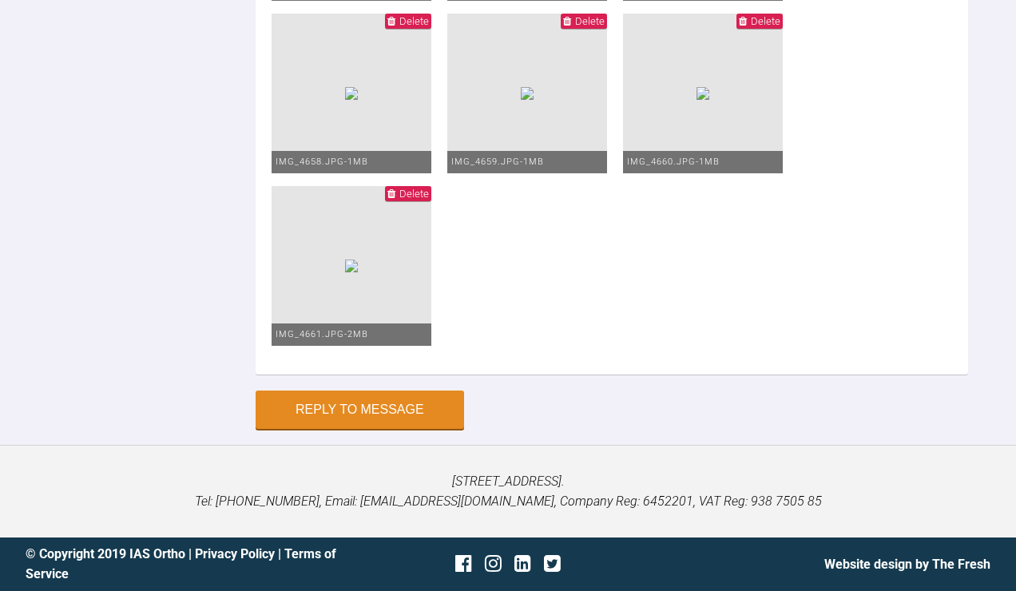
type textarea "upp 19x25 niti low 19x25 niti RCOS"
click at [407, 431] on button "Reply to Message" at bounding box center [360, 411] width 209 height 38
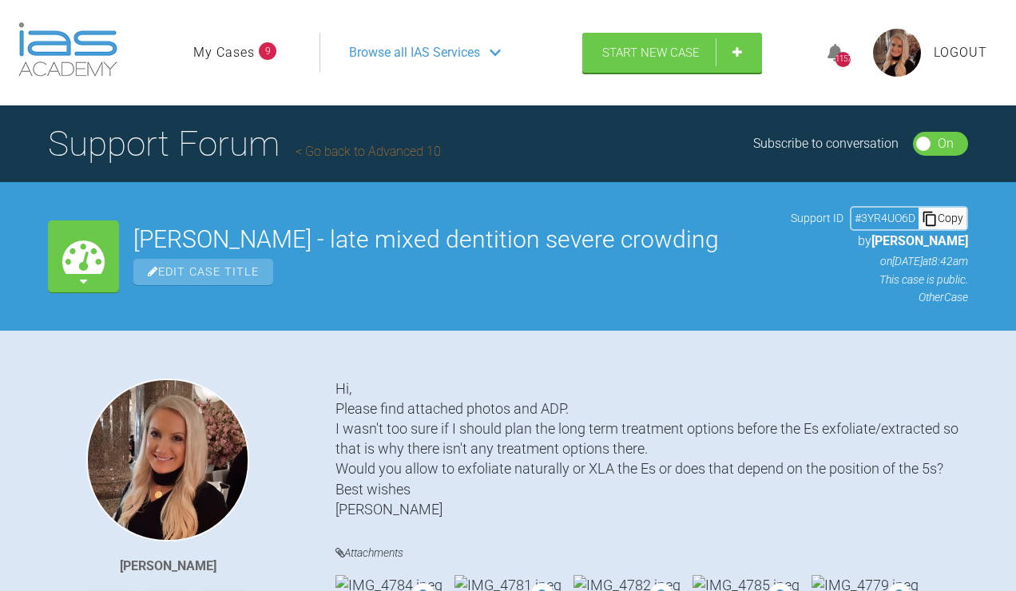
scroll to position [0, 0]
click at [239, 63] on link "My Cases" at bounding box center [224, 52] width 62 height 21
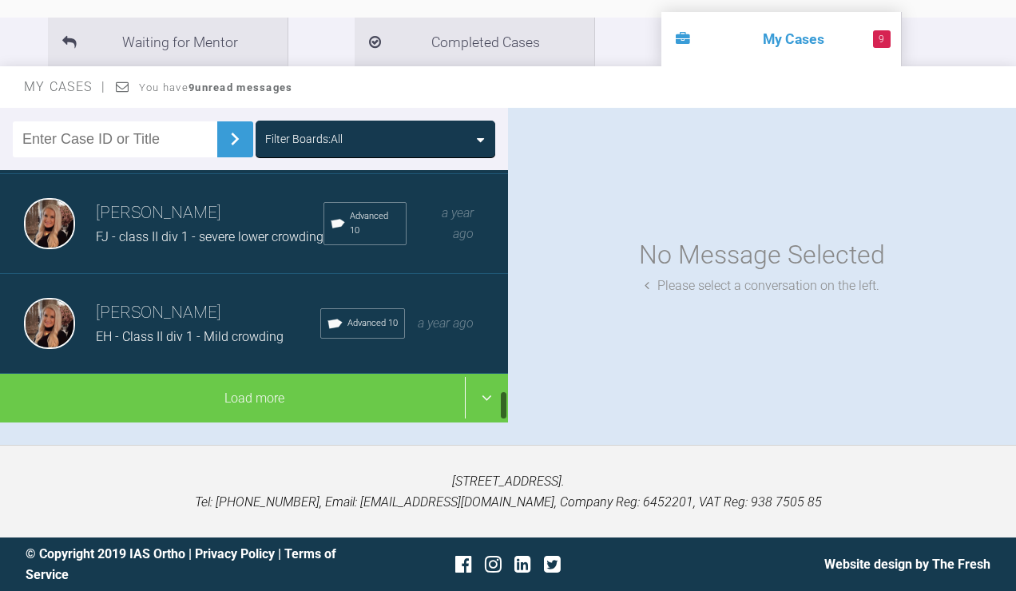
scroll to position [1849, 0]
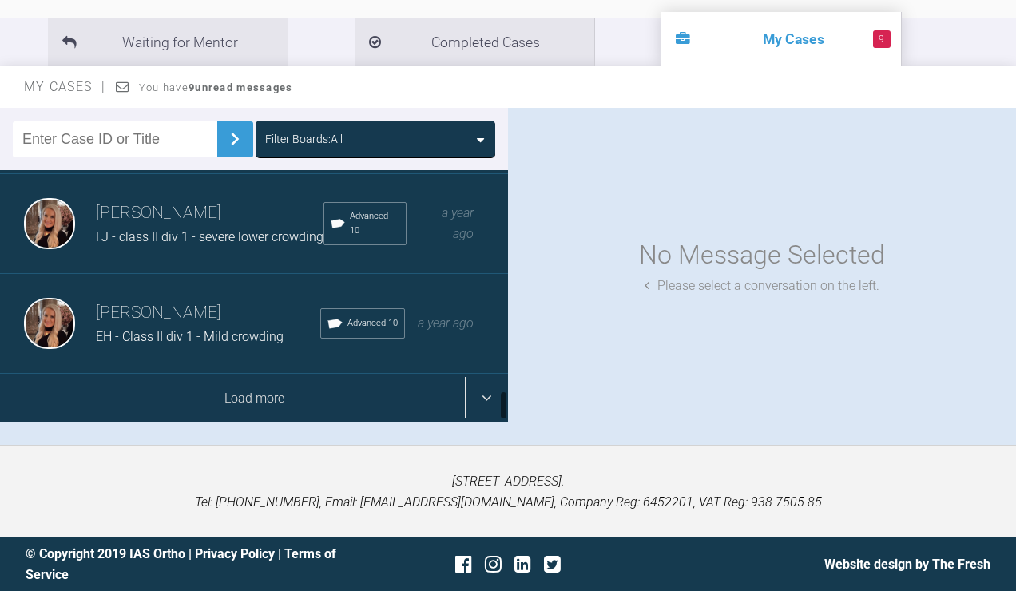
click at [238, 392] on div "Load more" at bounding box center [254, 399] width 508 height 50
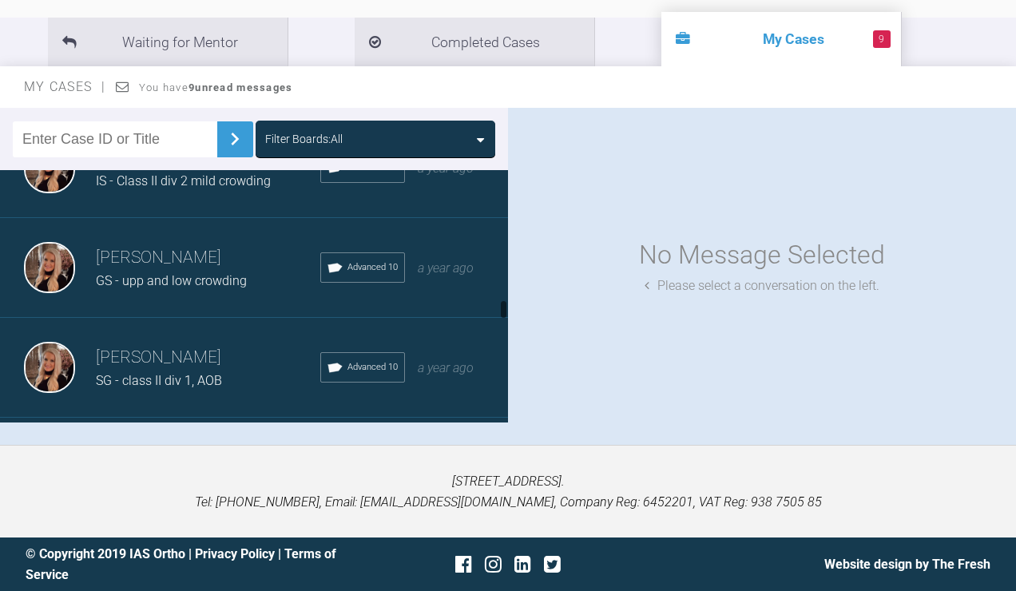
scroll to position [2179, 0]
click at [240, 217] on div "[PERSON_NAME] IS - Class II div 2 mild crowding Advanced 10 a year ago" at bounding box center [254, 167] width 508 height 100
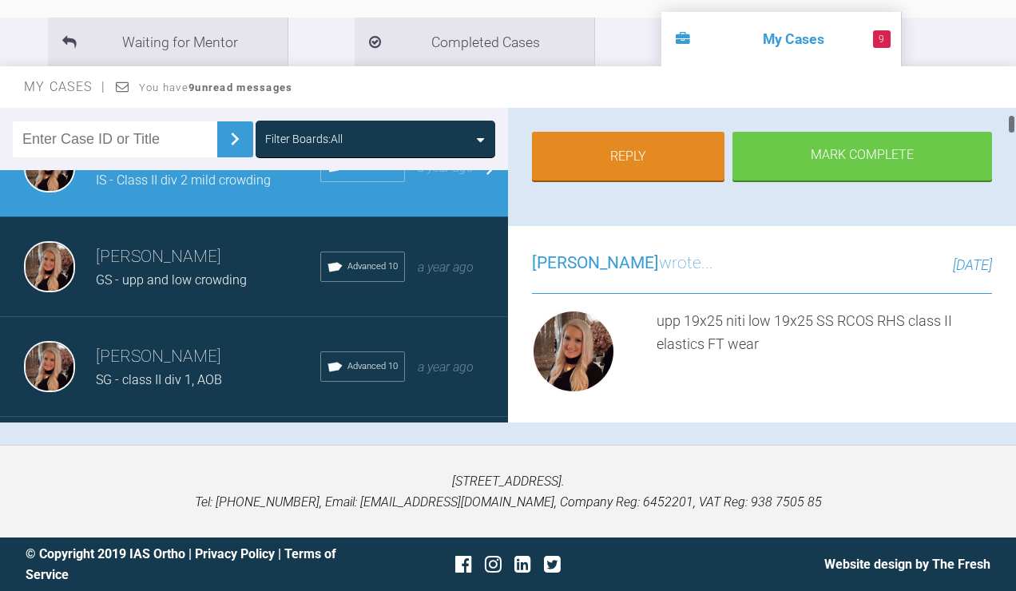
scroll to position [264, 0]
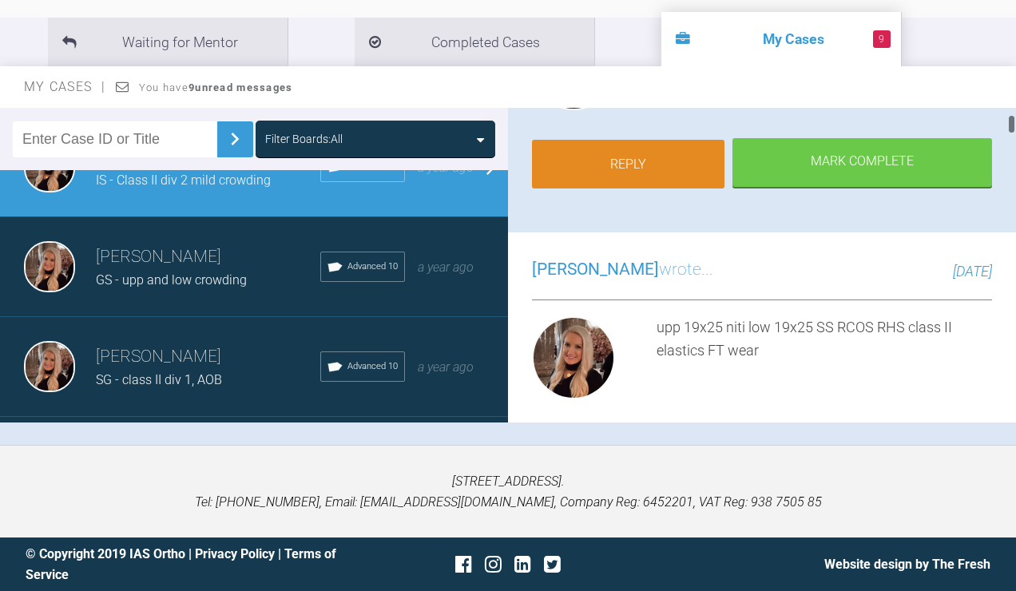
click at [591, 158] on link "Reply" at bounding box center [628, 165] width 193 height 50
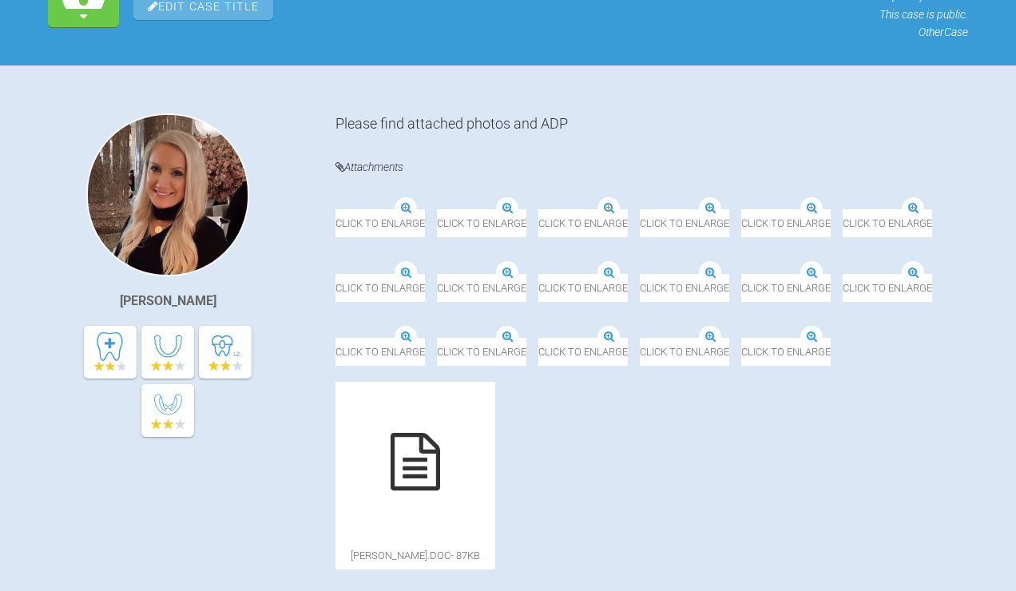
scroll to position [15700, 0]
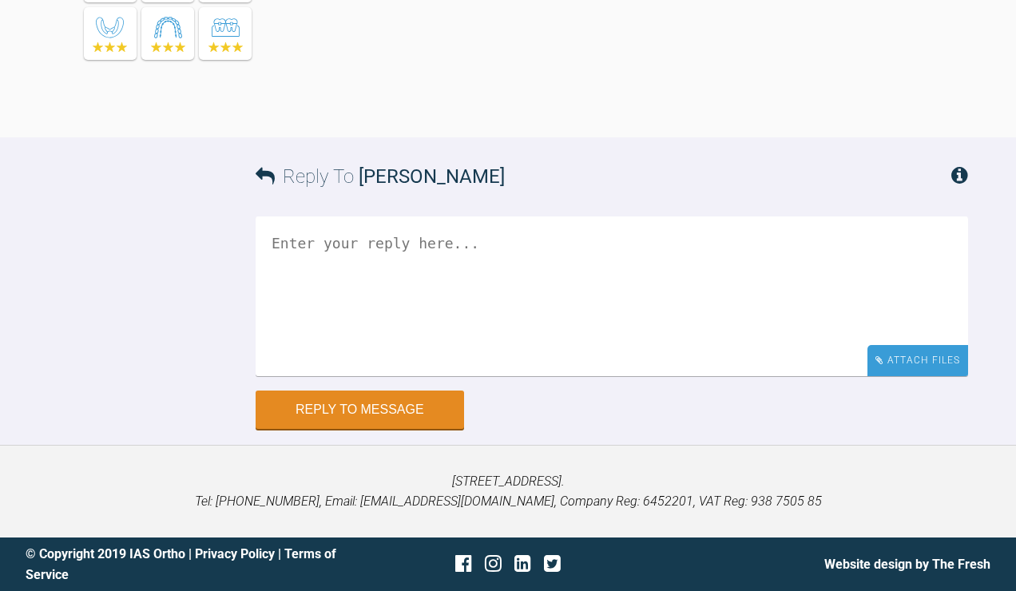
click at [931, 376] on div "Attach Files" at bounding box center [918, 360] width 101 height 31
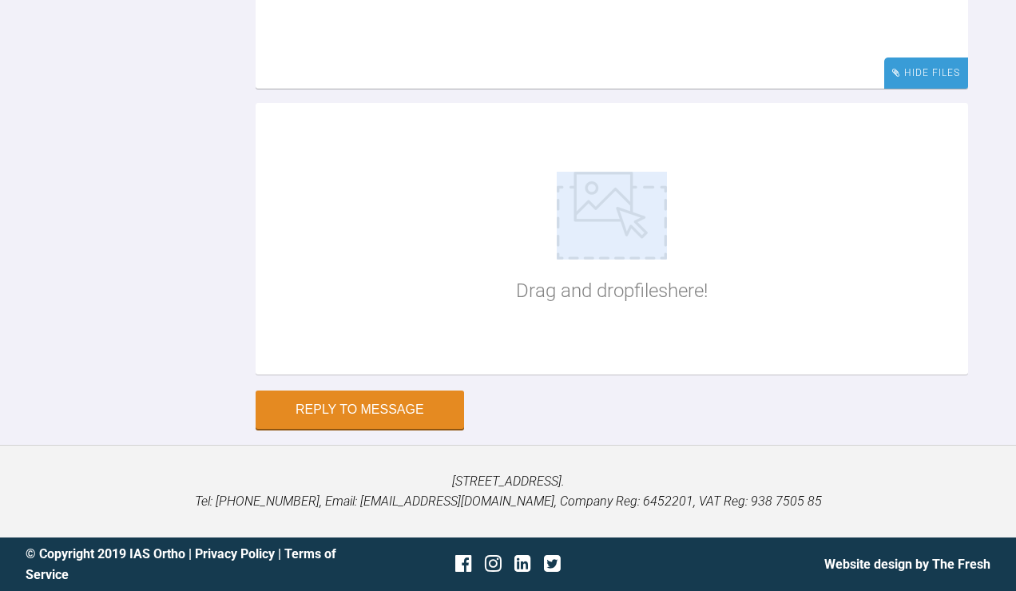
click at [931, 89] on div "Hide Files" at bounding box center [926, 73] width 84 height 31
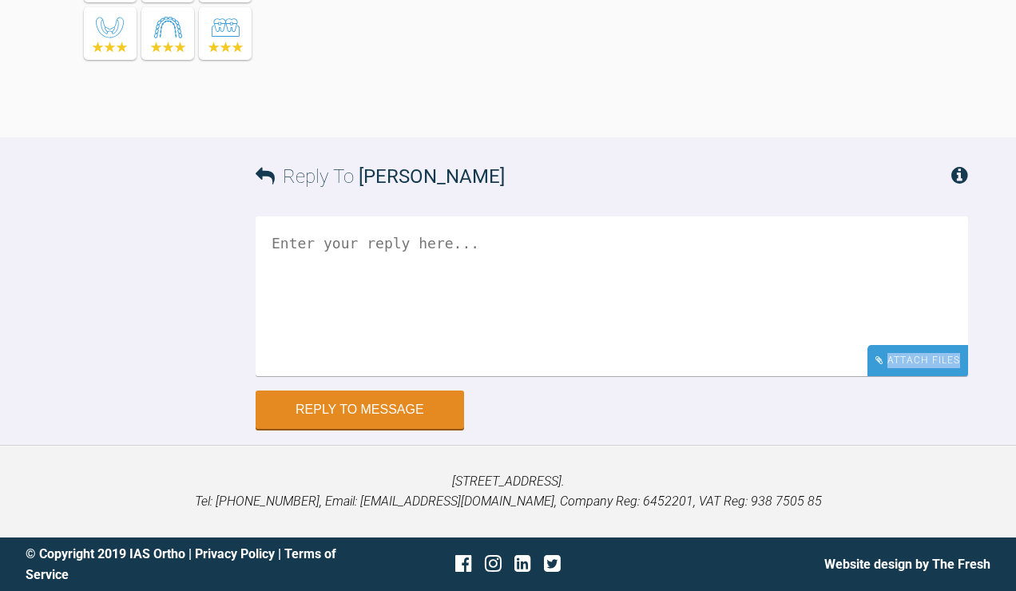
click at [931, 376] on div "Attach Files" at bounding box center [918, 360] width 101 height 31
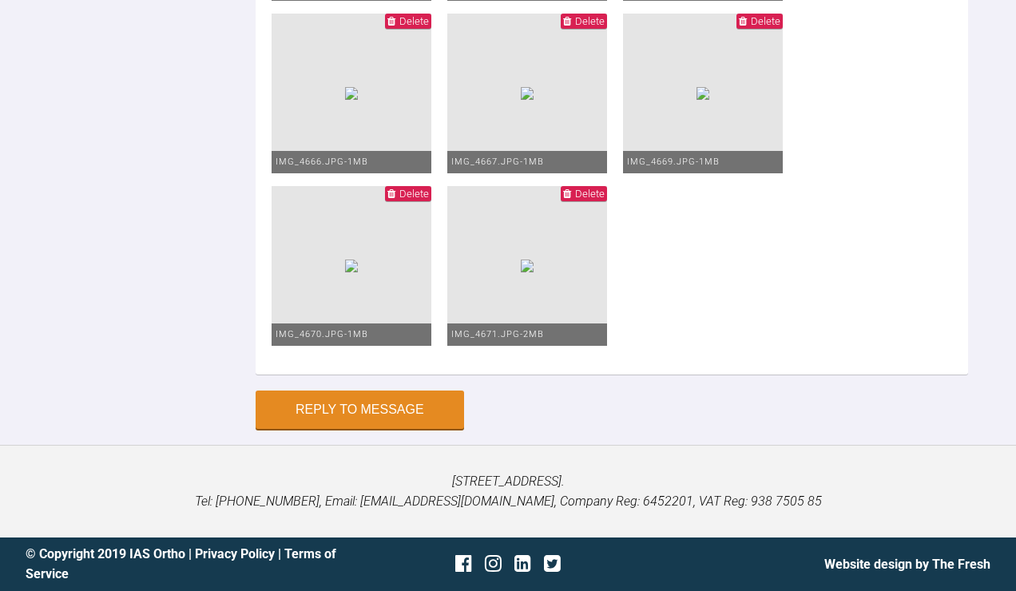
type textarea "upp and low 19x25 niti repositioned LR3 bracket"
click at [327, 431] on button "Reply to Message" at bounding box center [360, 411] width 209 height 38
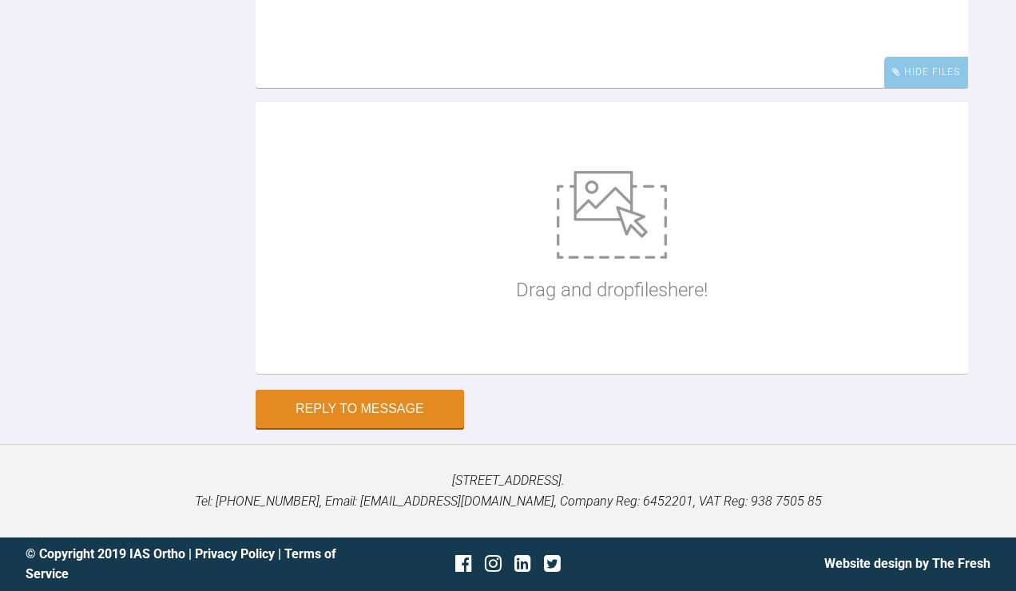
scroll to position [15600, 0]
